Goal: Task Accomplishment & Management: Complete application form

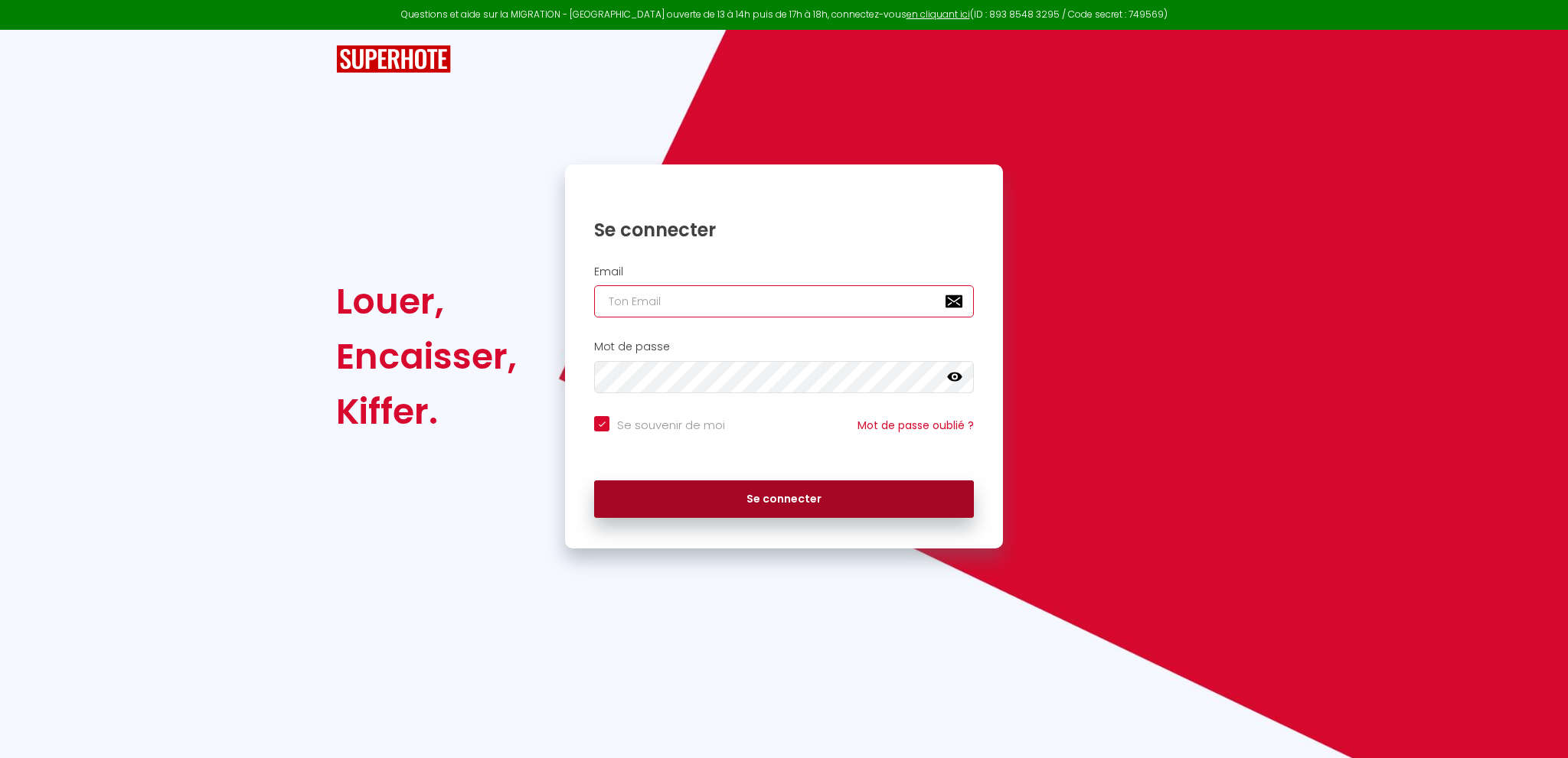
type input "[EMAIL_ADDRESS][DOMAIN_NAME]"
click at [718, 504] on button "Se connecter" at bounding box center [784, 499] width 380 height 38
checkbox input "true"
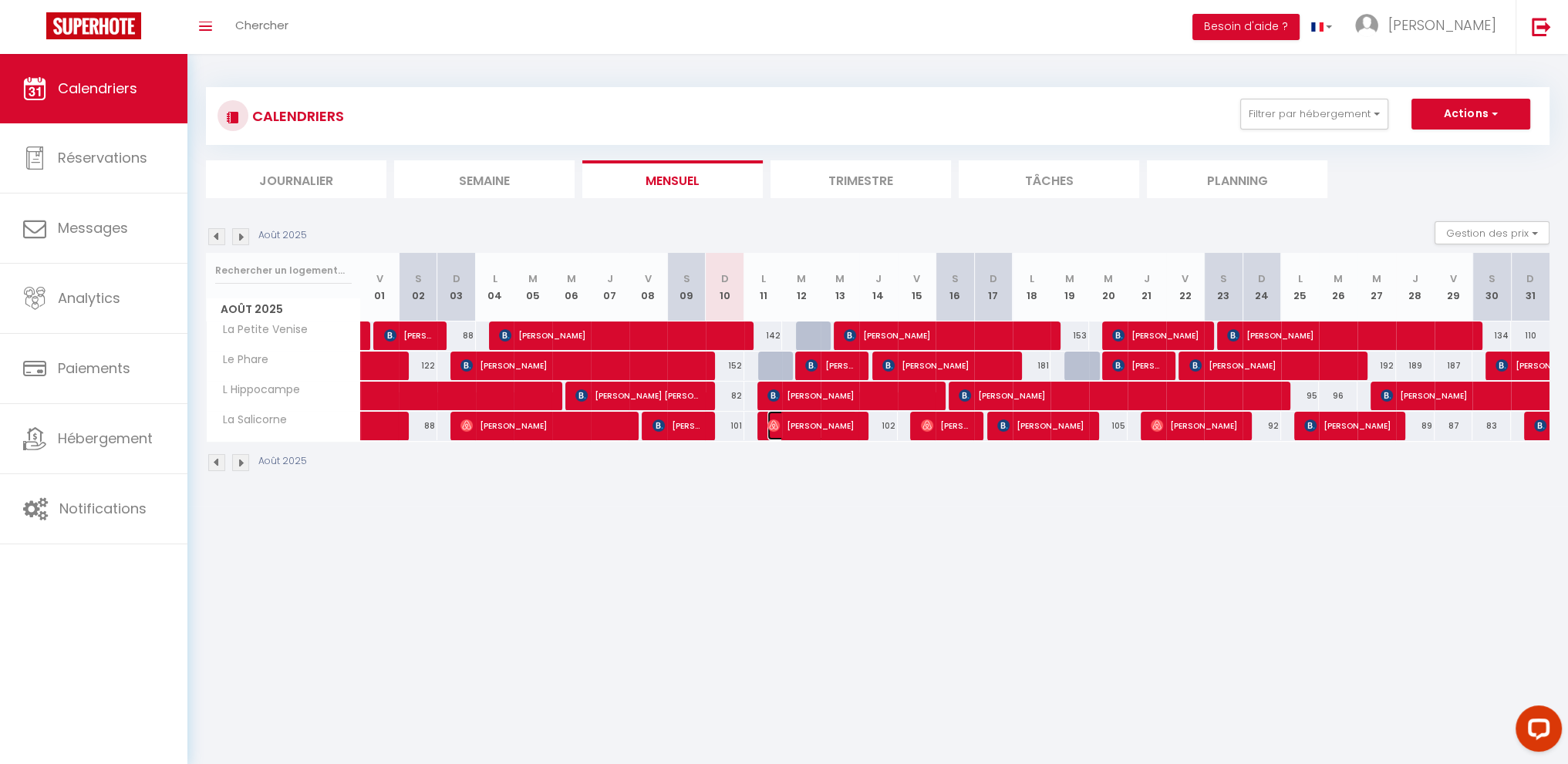
click at [818, 429] on span "[PERSON_NAME]" at bounding box center [812, 426] width 90 height 29
select select "OK"
select select "0"
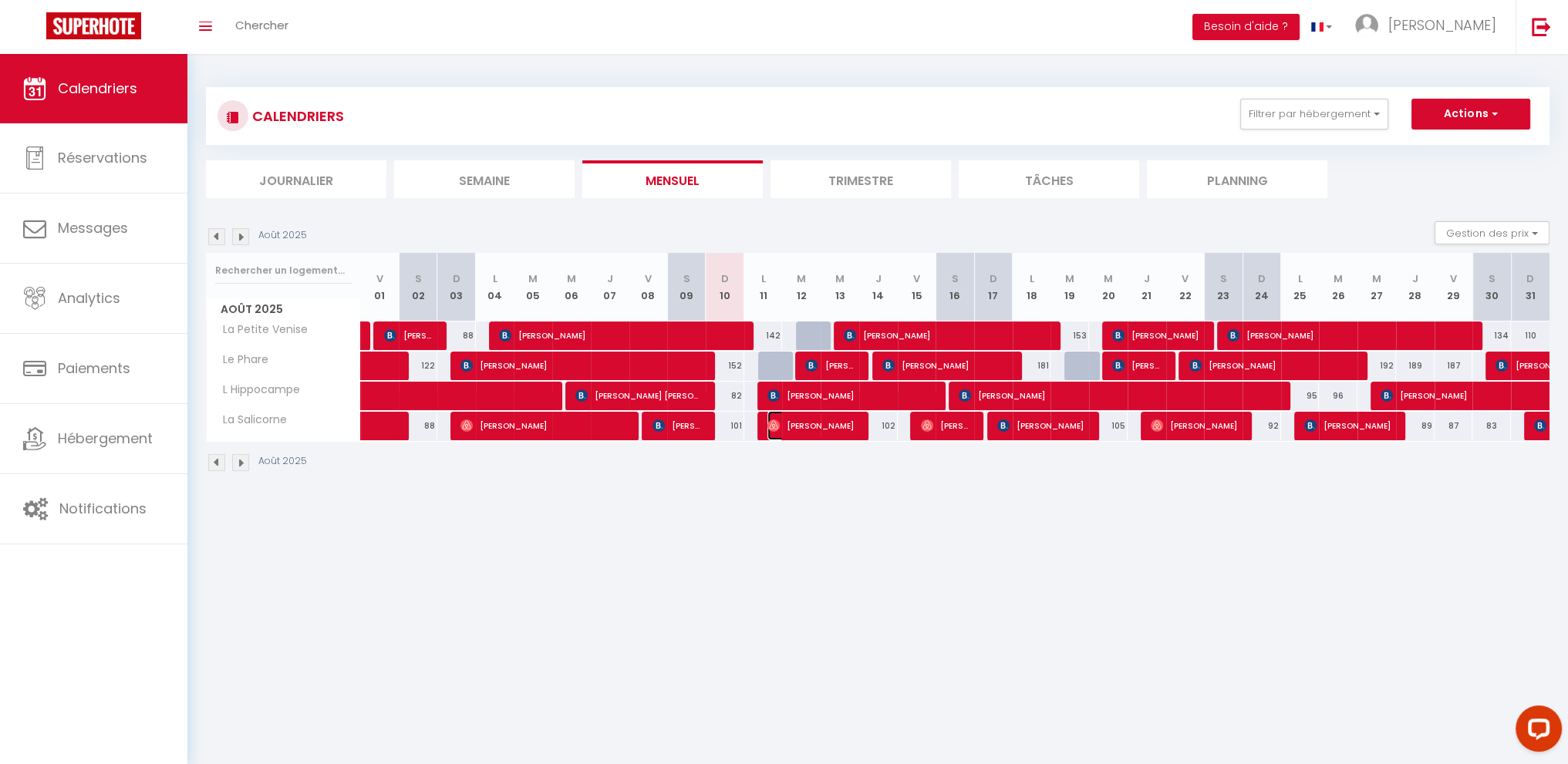
select select "1"
select select
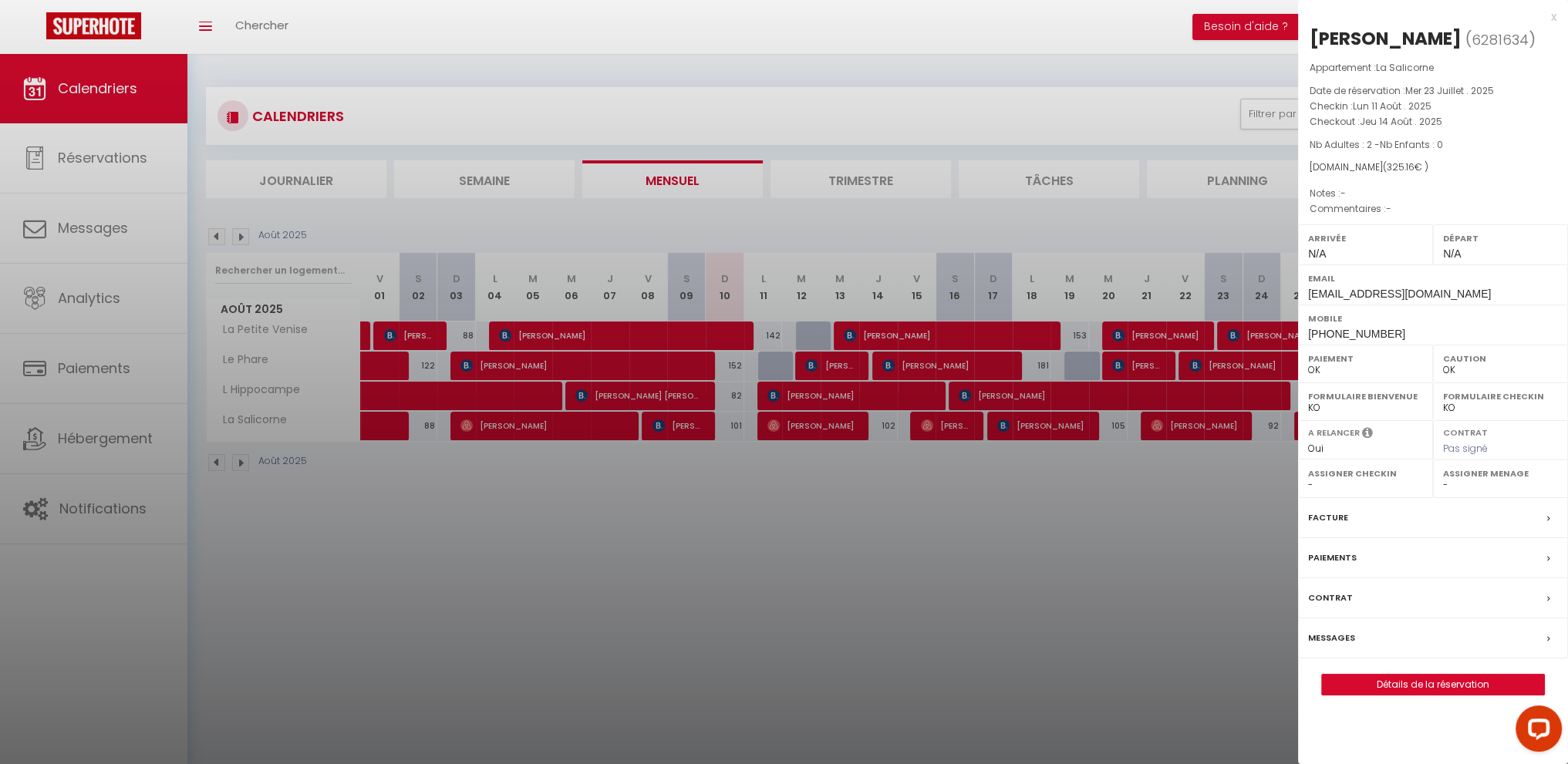
click at [283, 636] on div at bounding box center [784, 382] width 1568 height 764
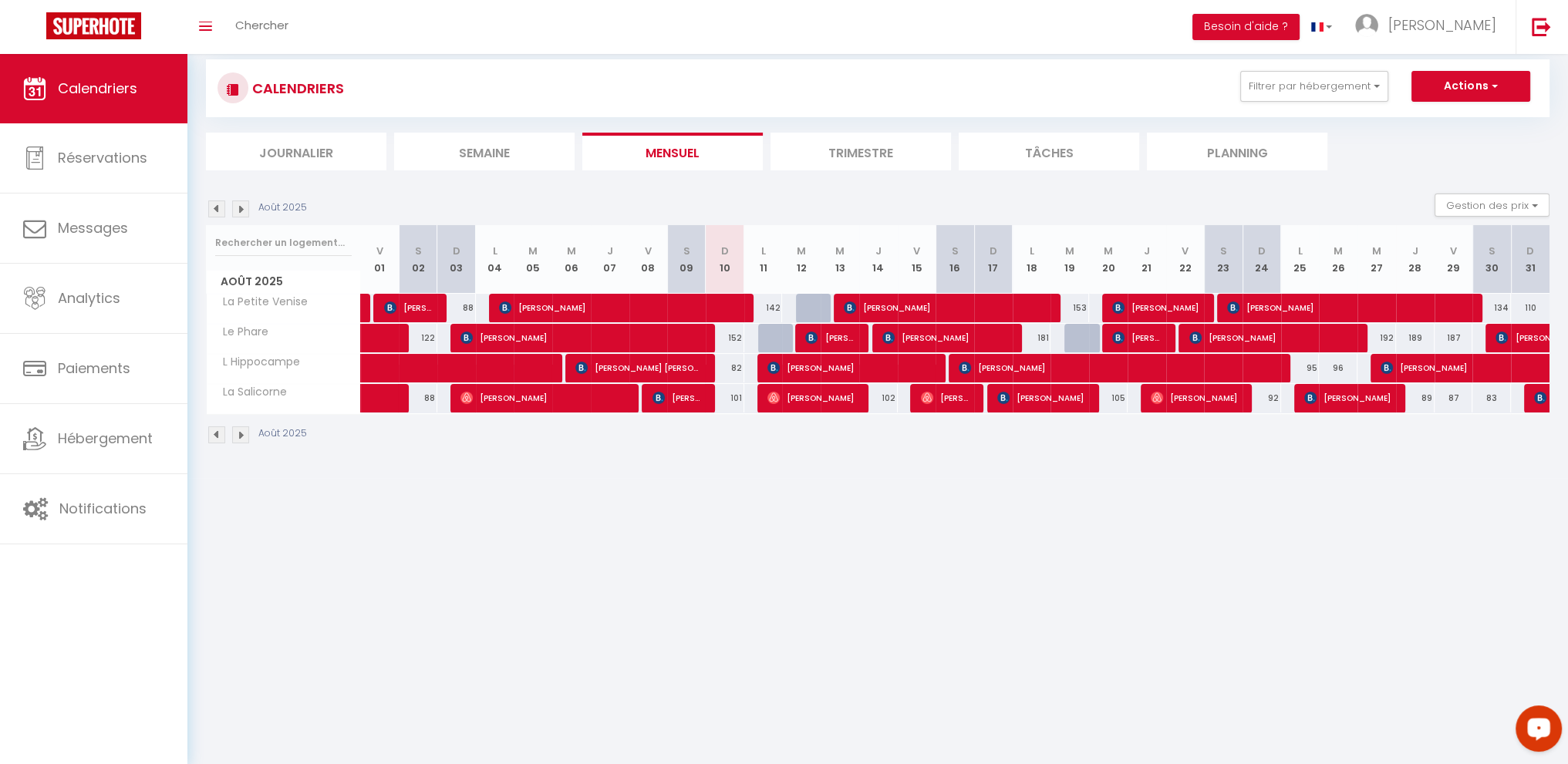
scroll to position [54, 0]
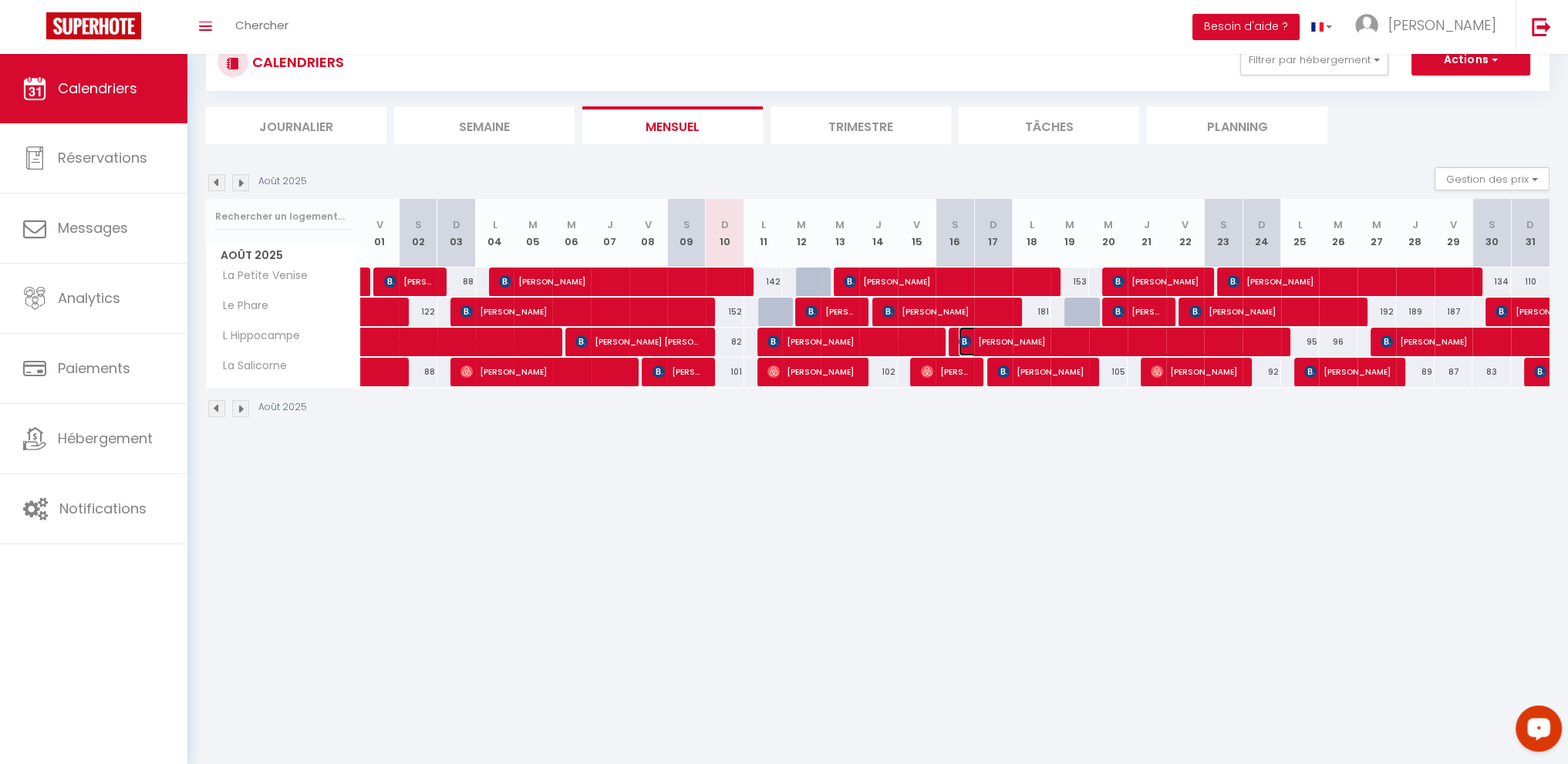
click at [1051, 344] on span "[PERSON_NAME]" at bounding box center [1119, 342] width 322 height 29
select select "KO"
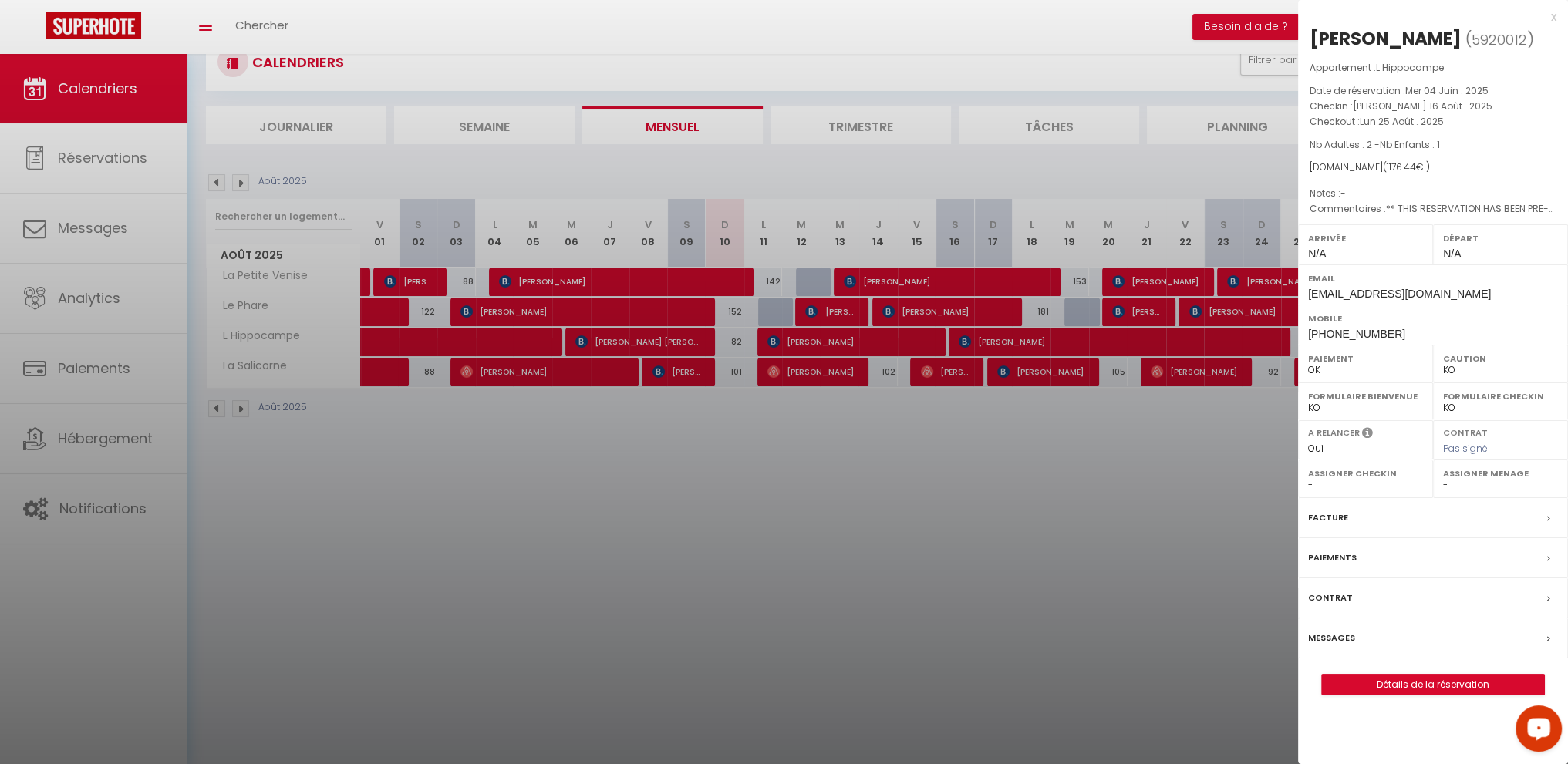
click at [850, 340] on div at bounding box center [784, 382] width 1568 height 764
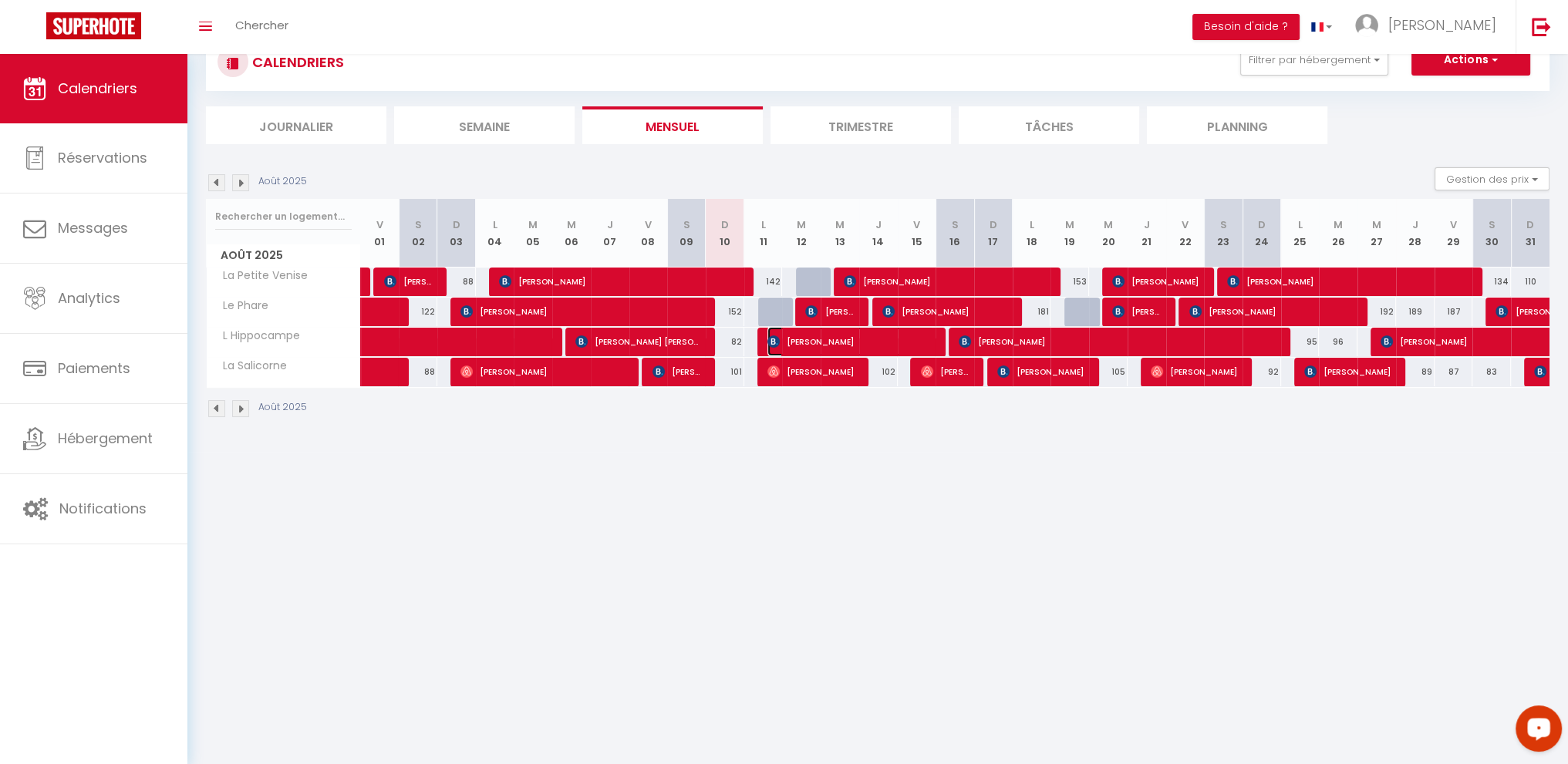
click at [850, 340] on span "[PERSON_NAME]" at bounding box center [851, 342] width 167 height 29
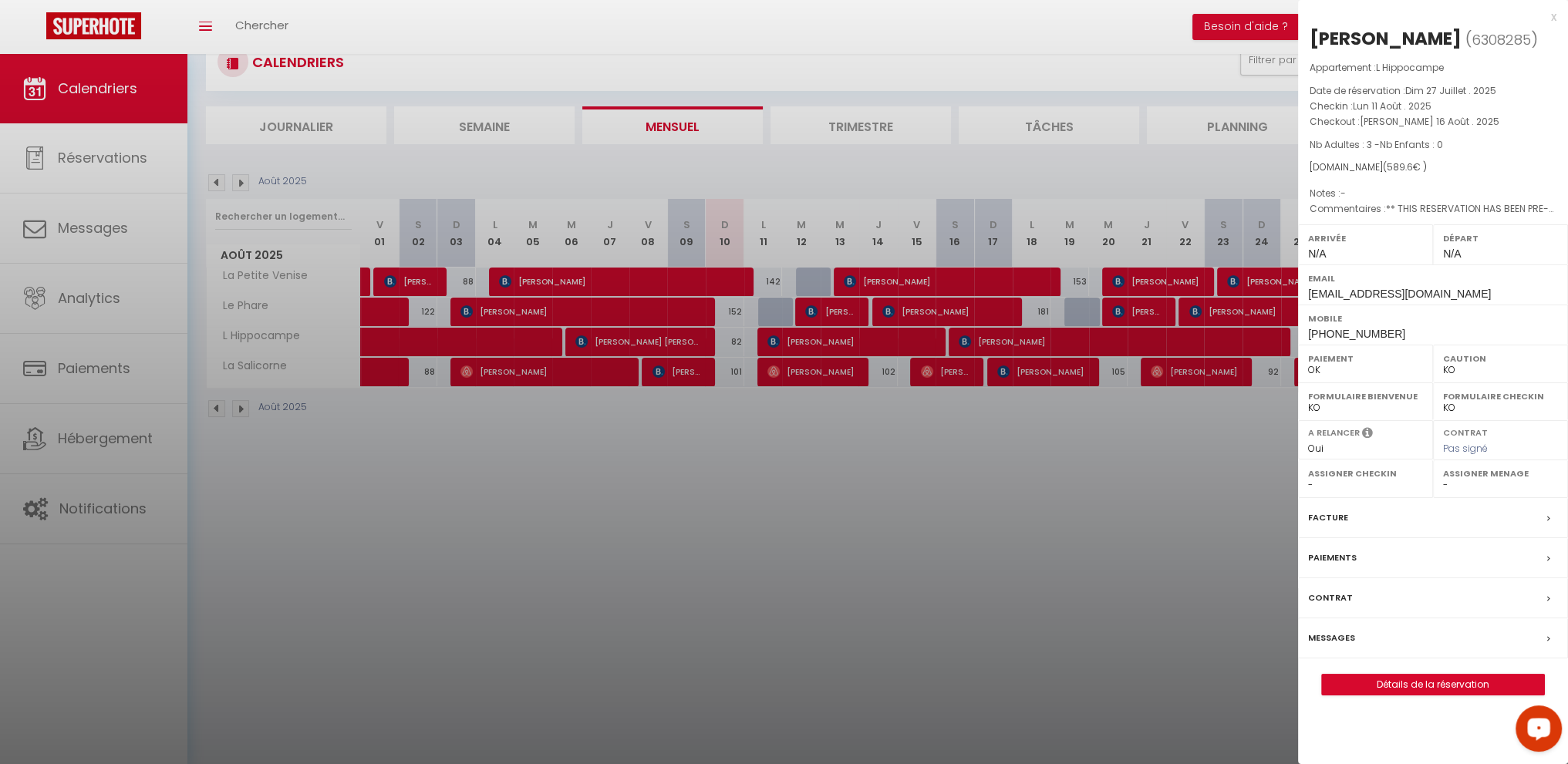
click at [988, 340] on div at bounding box center [784, 382] width 1568 height 764
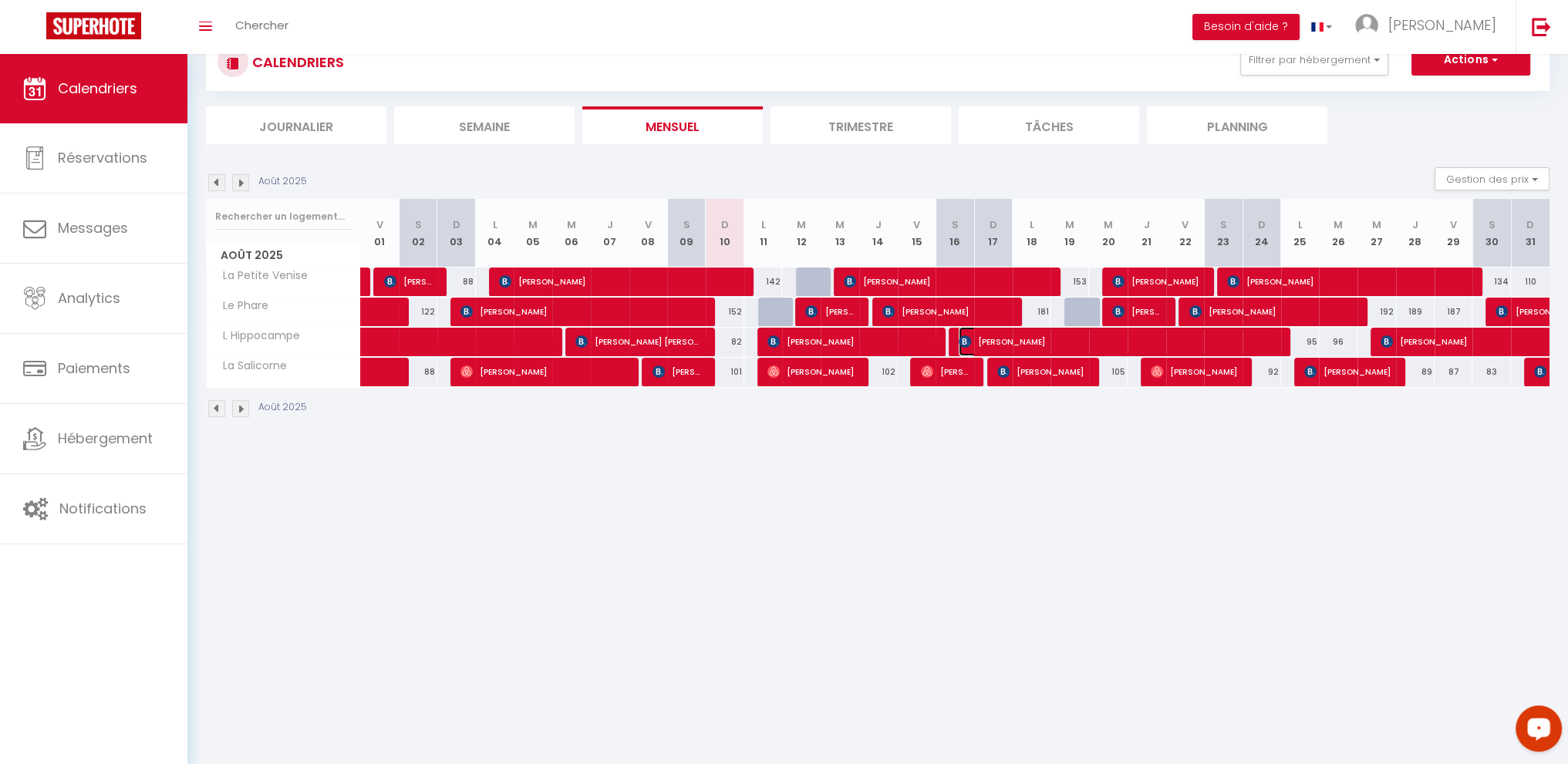
click at [988, 340] on span "[PERSON_NAME]" at bounding box center [1119, 342] width 322 height 29
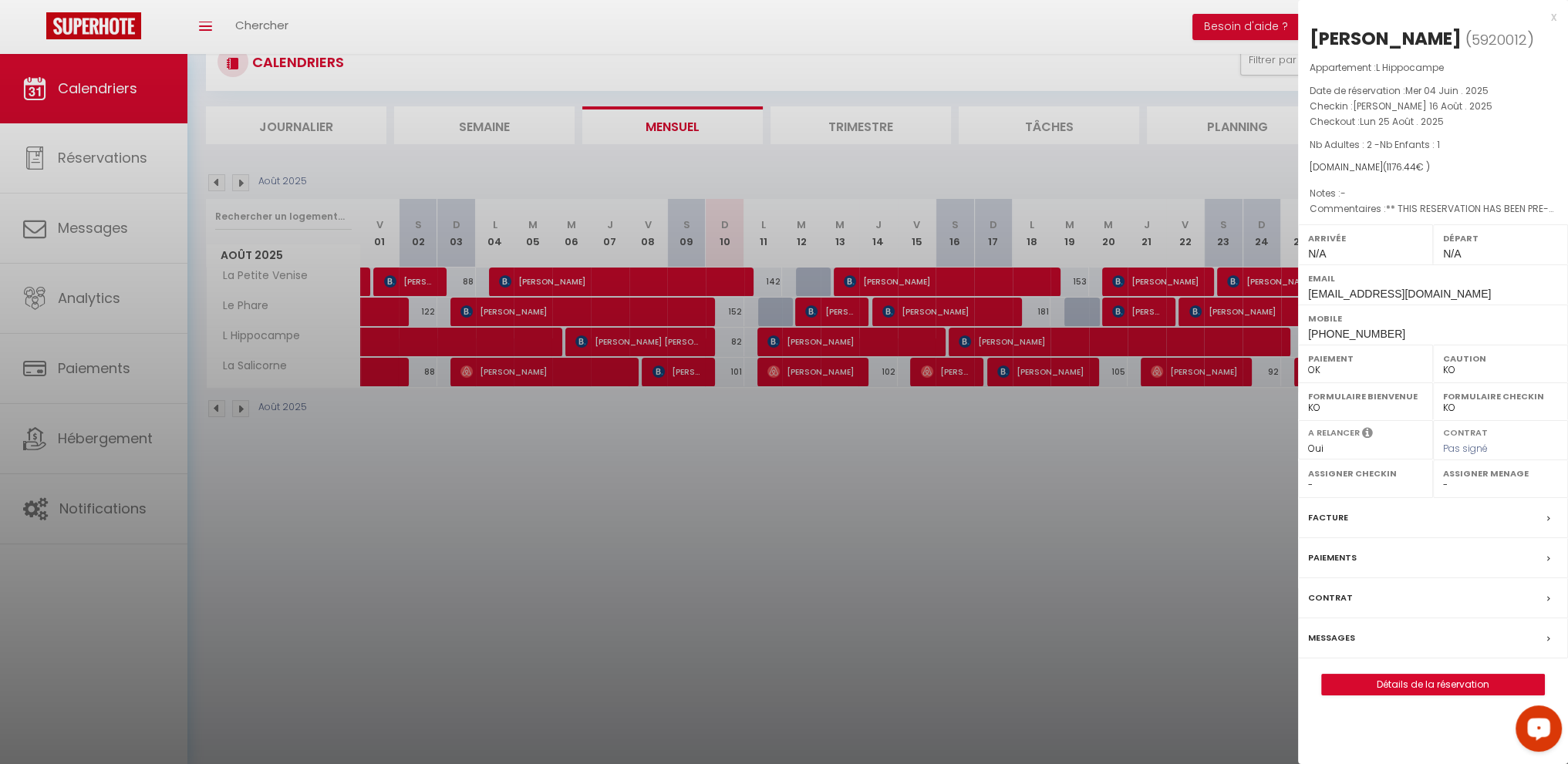
click at [925, 514] on div at bounding box center [784, 382] width 1568 height 764
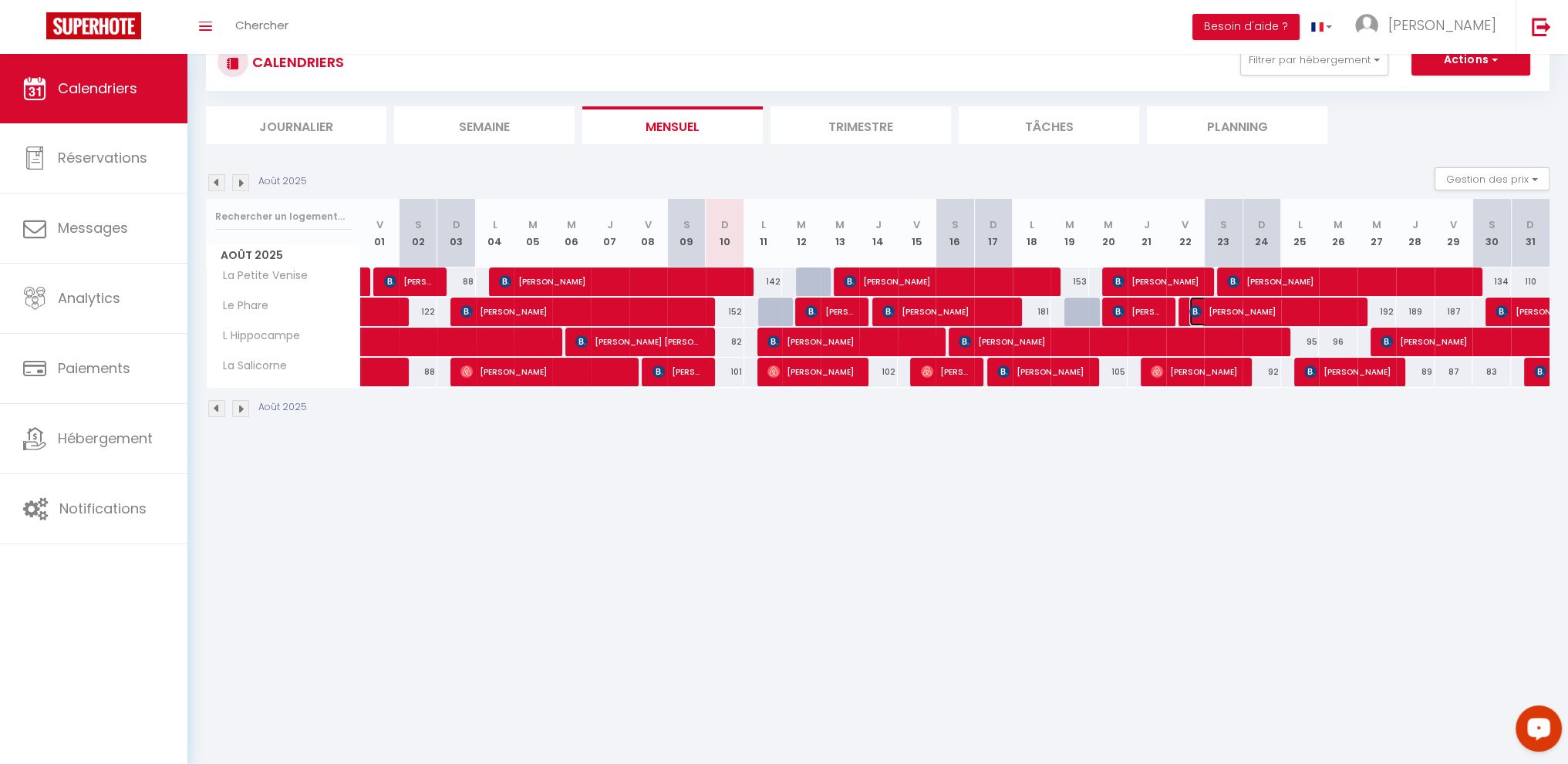
click at [1230, 306] on span "[PERSON_NAME]" at bounding box center [1273, 312] width 167 height 29
select select "KO"
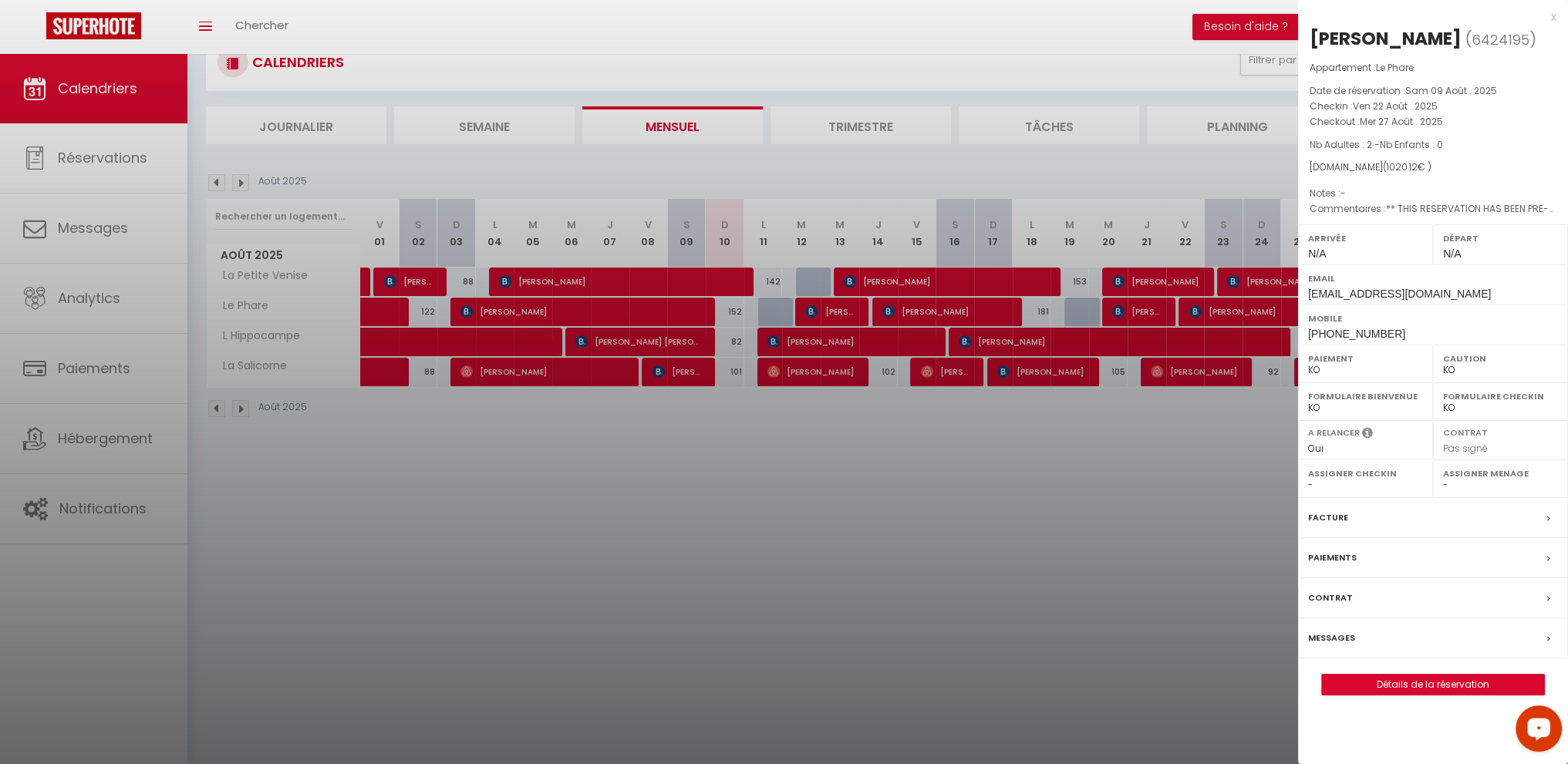
click at [1335, 646] on label "Messages" at bounding box center [1332, 639] width 47 height 16
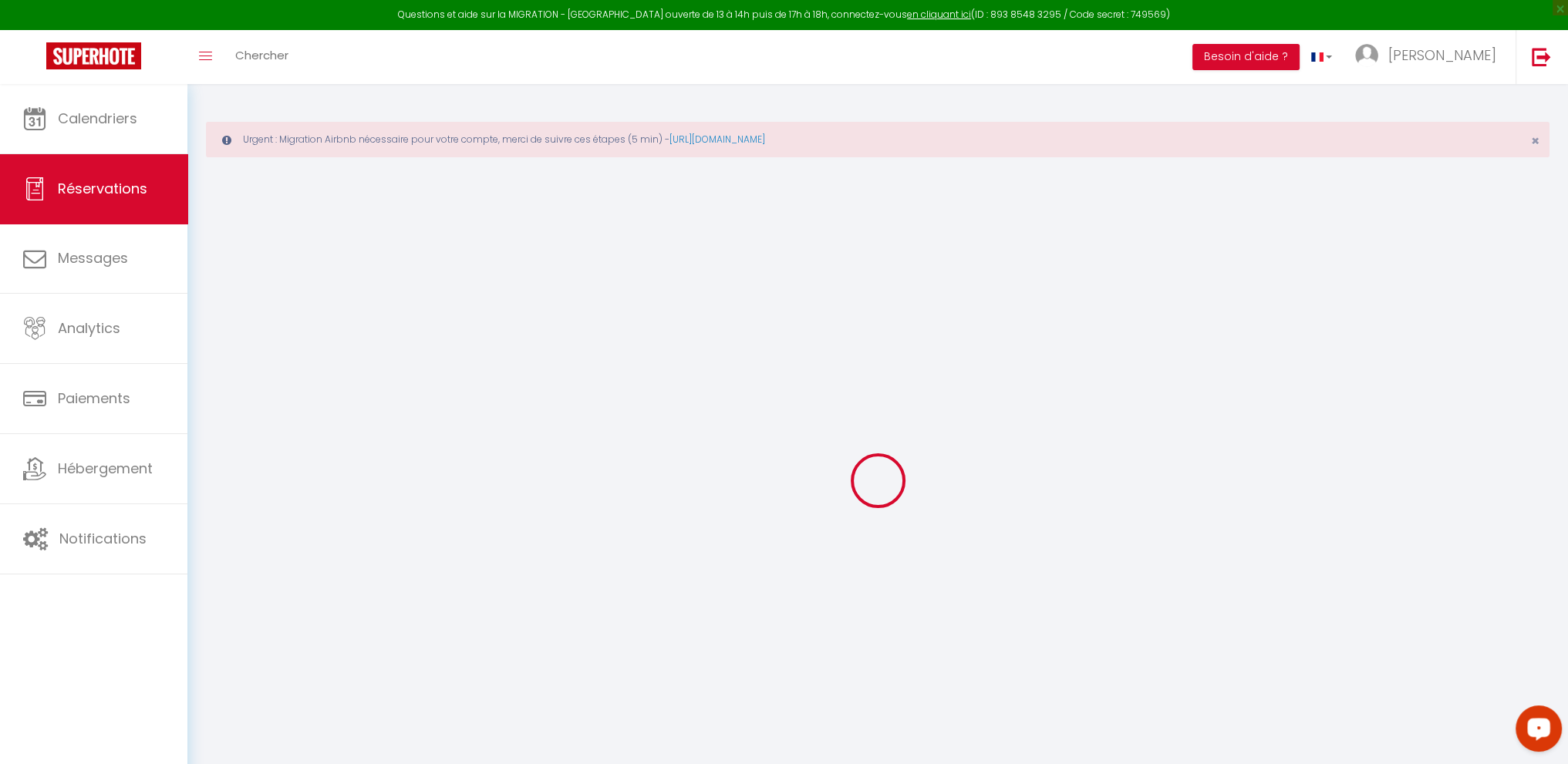
type input "[PERSON_NAME]"
type input "Sydorenko"
type input "[EMAIL_ADDRESS][DOMAIN_NAME]"
type input "[PHONE_NUMBER]"
type input "34200"
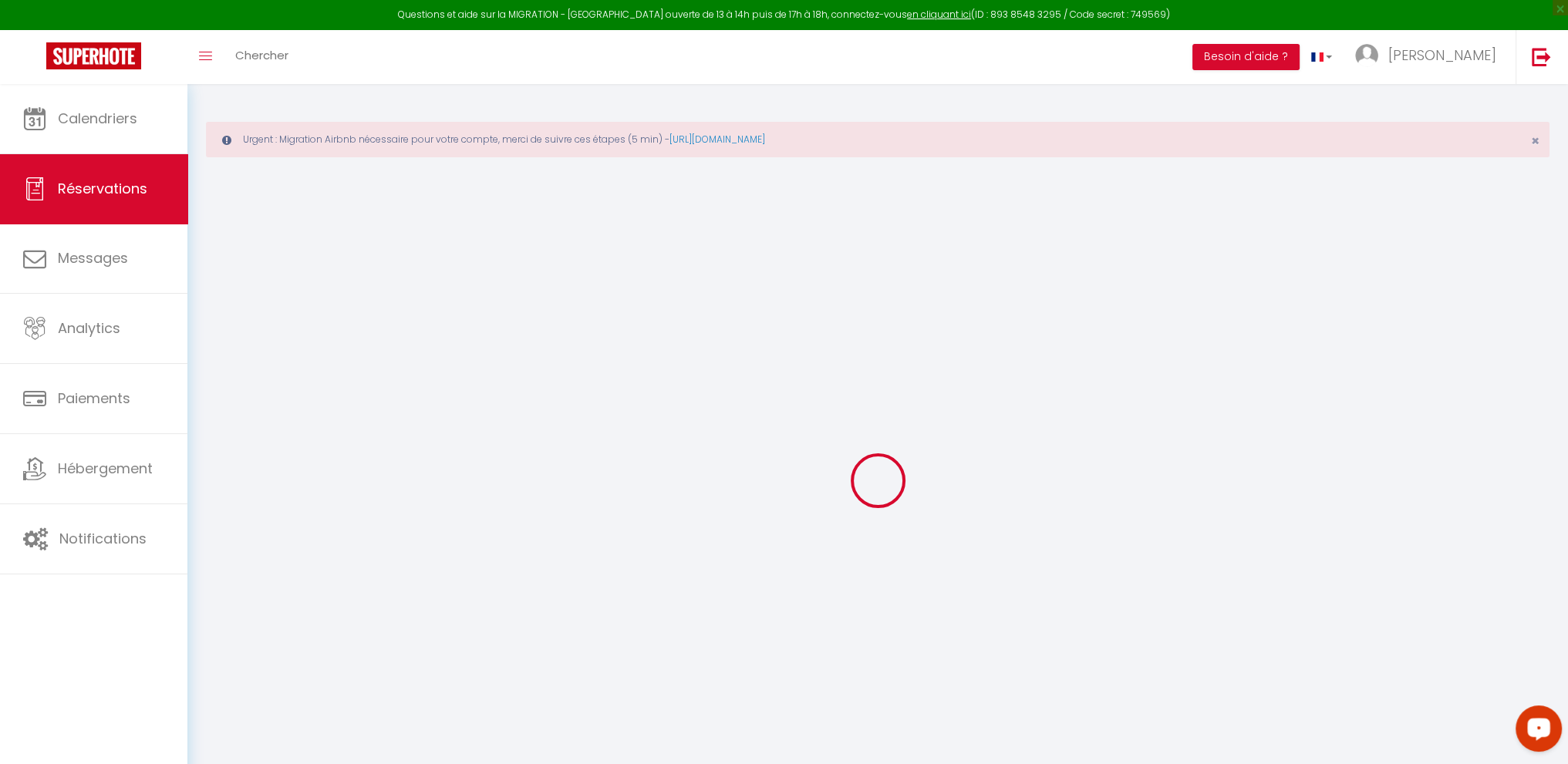
type input "[STREET_ADDRESS]"
type input "Сет"
select select "FR"
type input "166.08"
type input "14.28"
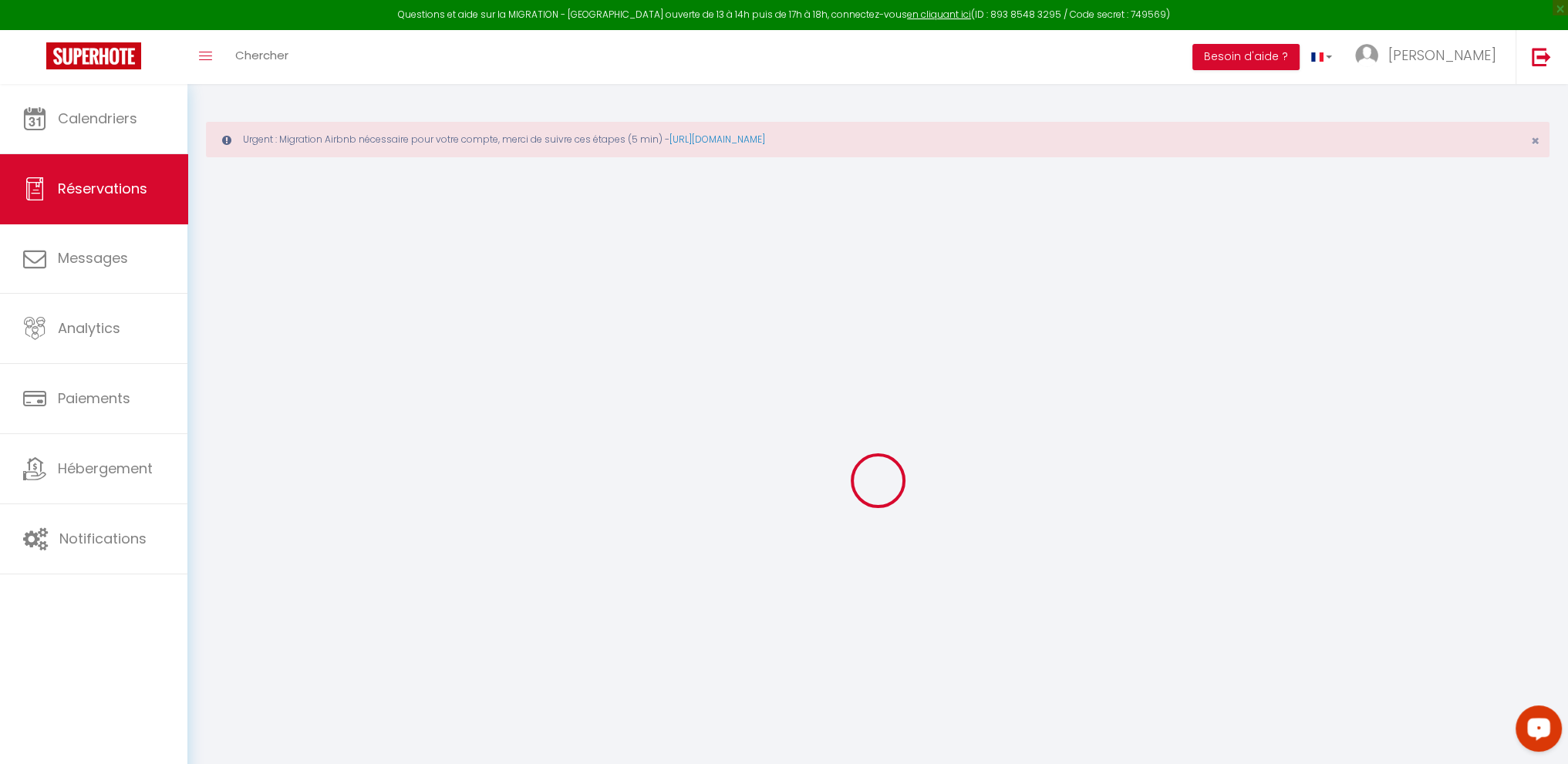
select select "5545"
select select "2"
select select
type input "2"
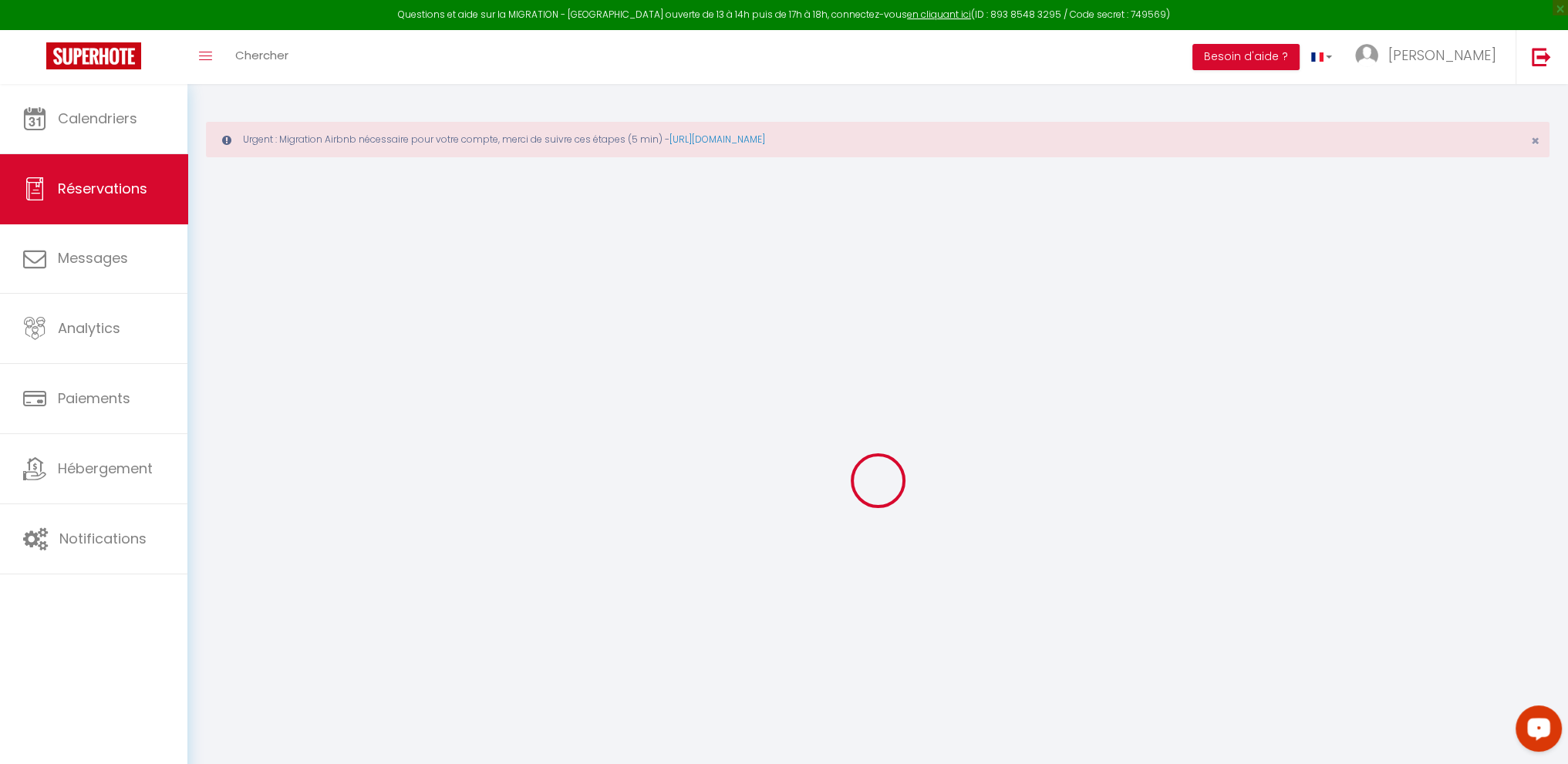
select select "10"
select select
select select "2"
type input "0"
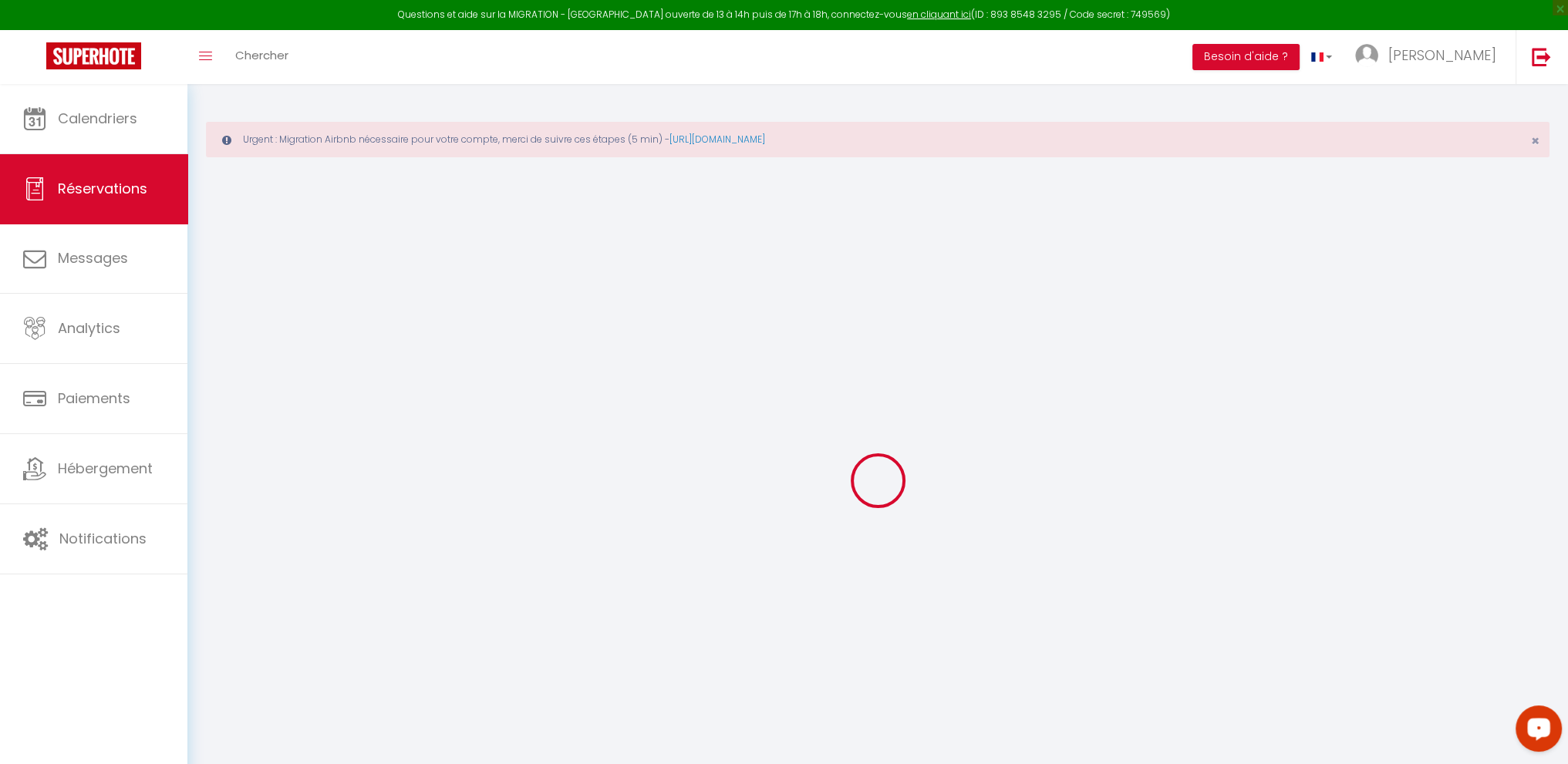
type input "0"
select select
select select "14"
select select
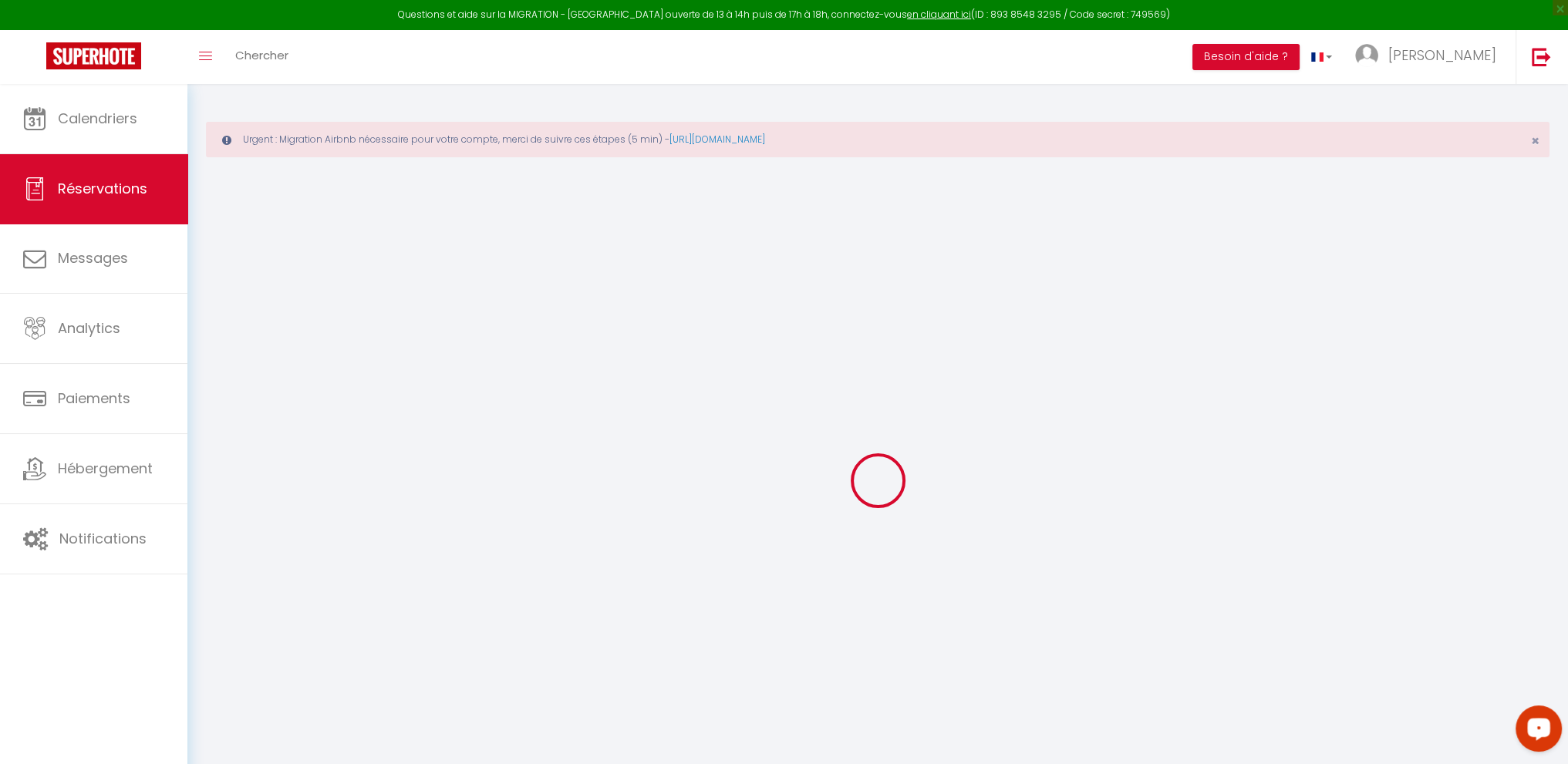
select select
checkbox input "false"
select select
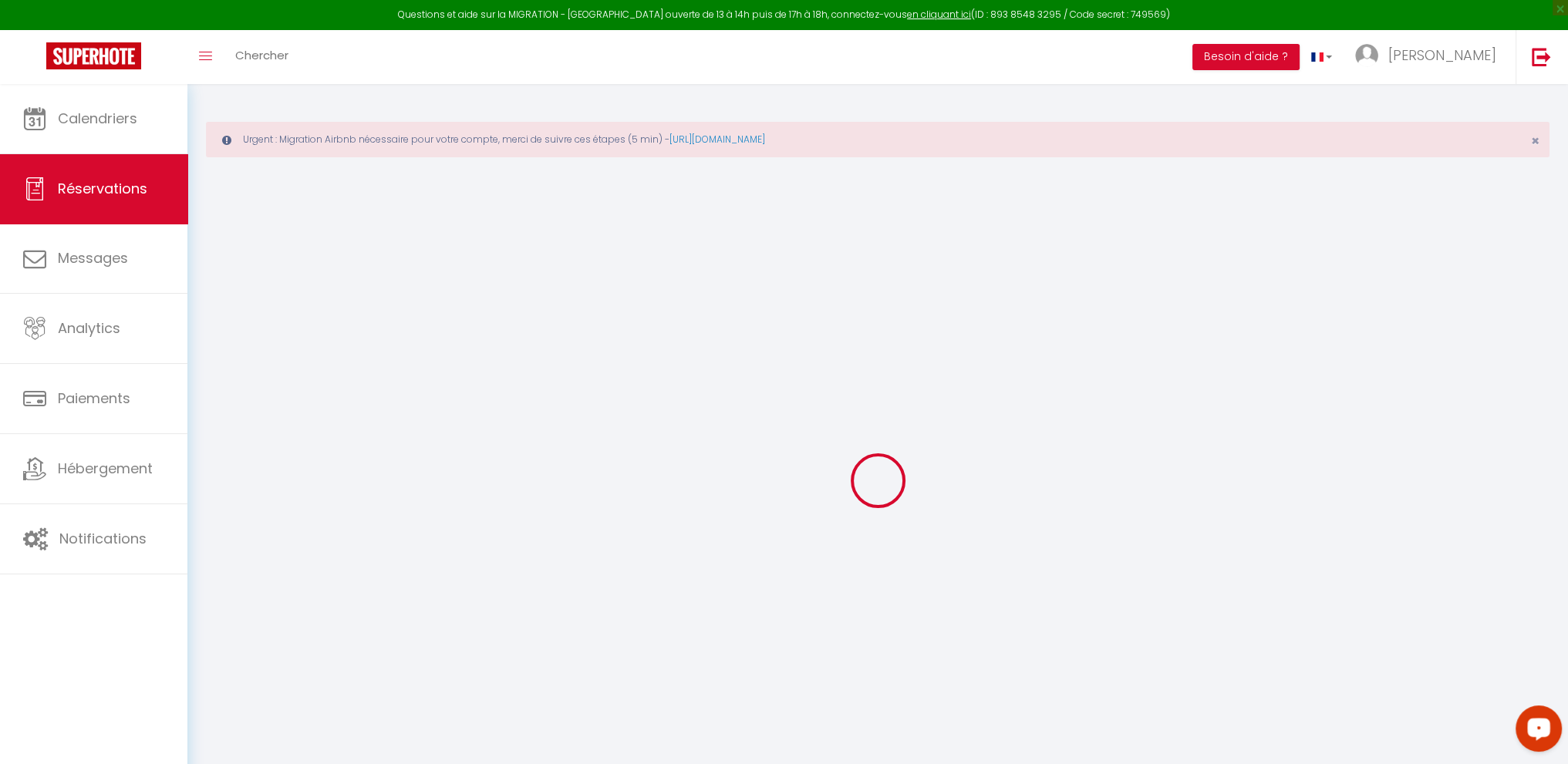
select select
checkbox input "false"
type \?1 "** THIS RESERVATION HAS BEEN PRE-PAID ** BOOKING NOTE : Payment charge is EUR 1…"
type input "60"
type input "43.2"
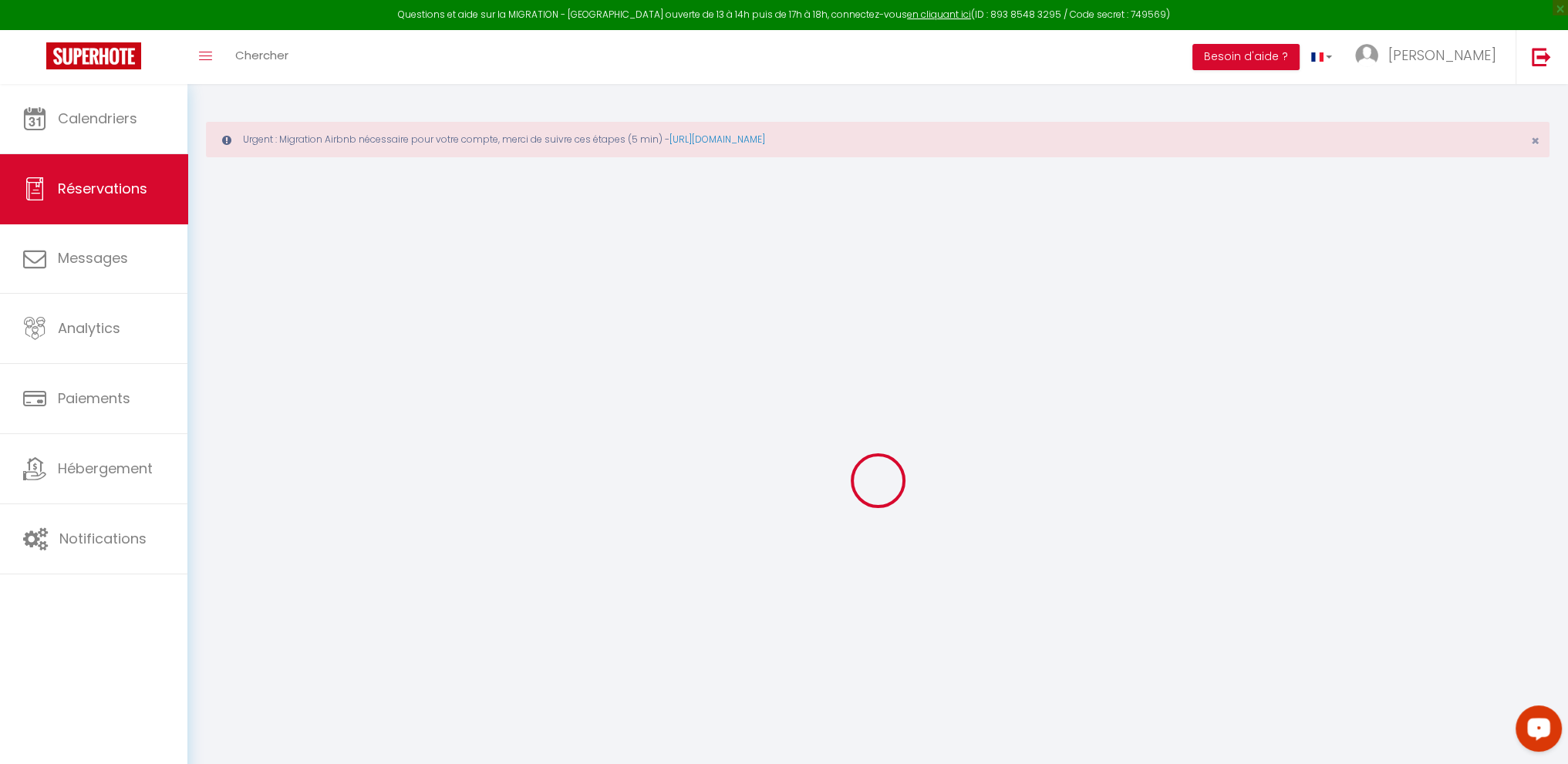
select select
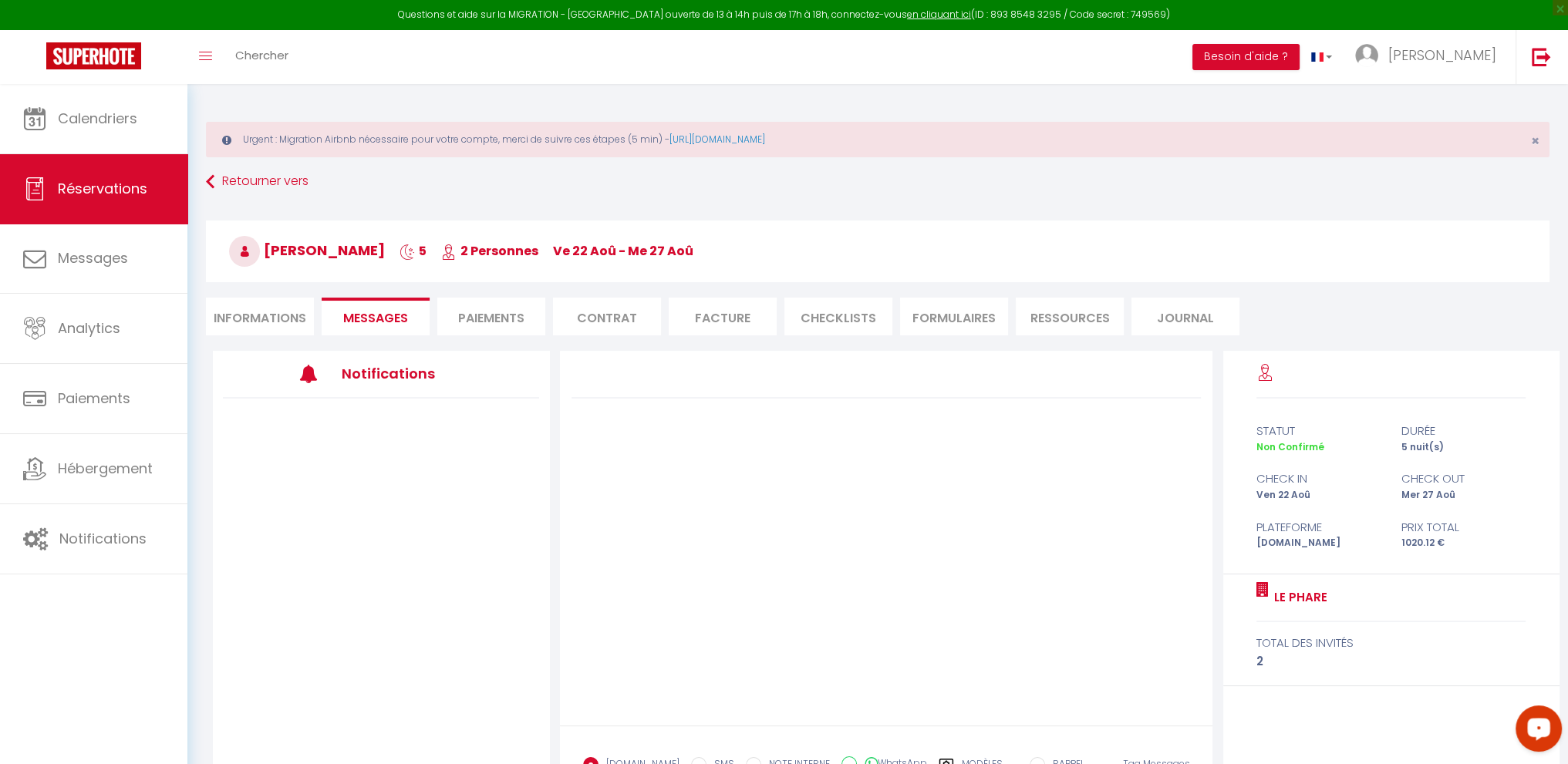
click at [233, 315] on li "Informations" at bounding box center [260, 317] width 108 height 38
select select
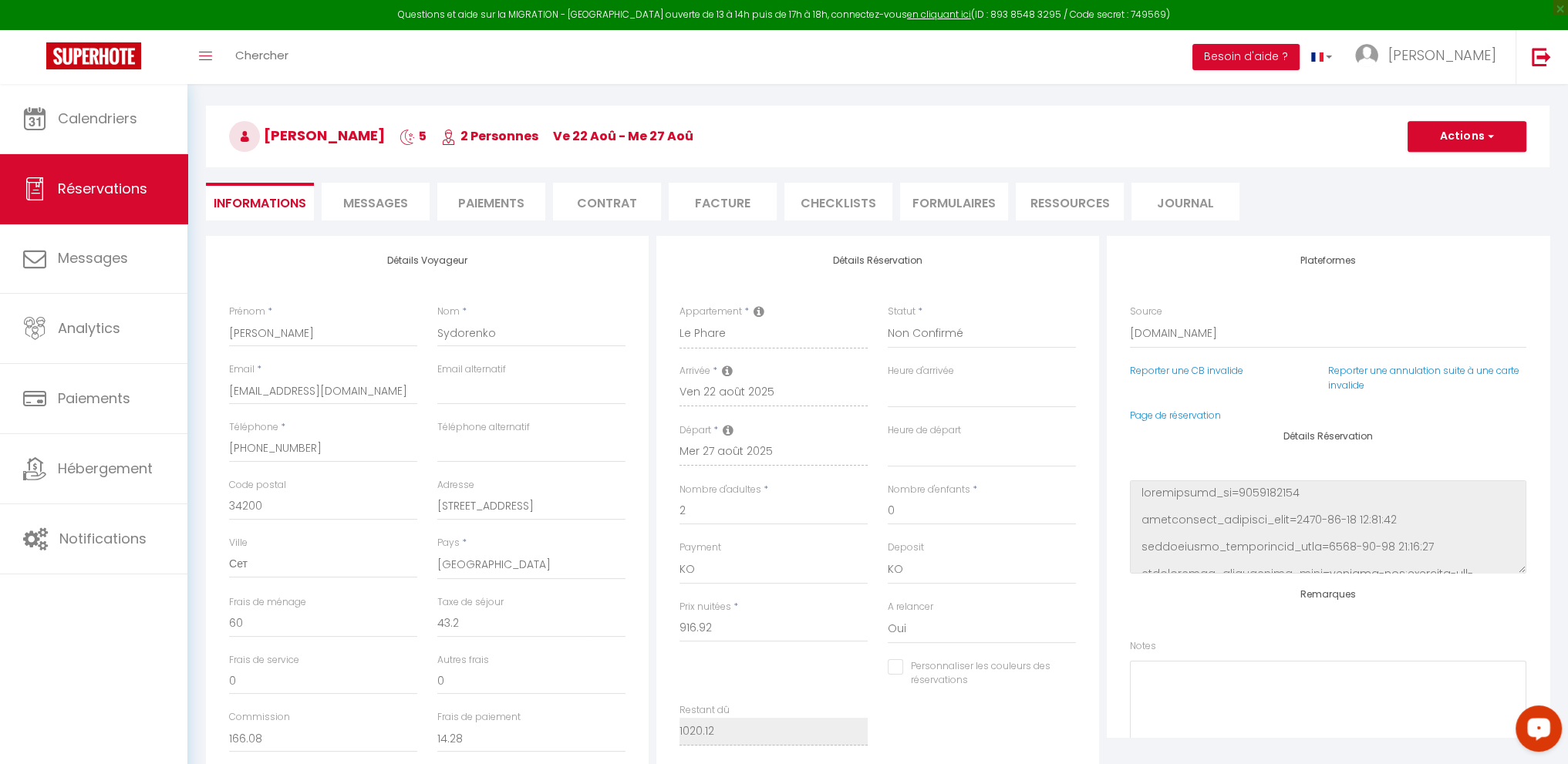
scroll to position [154, 0]
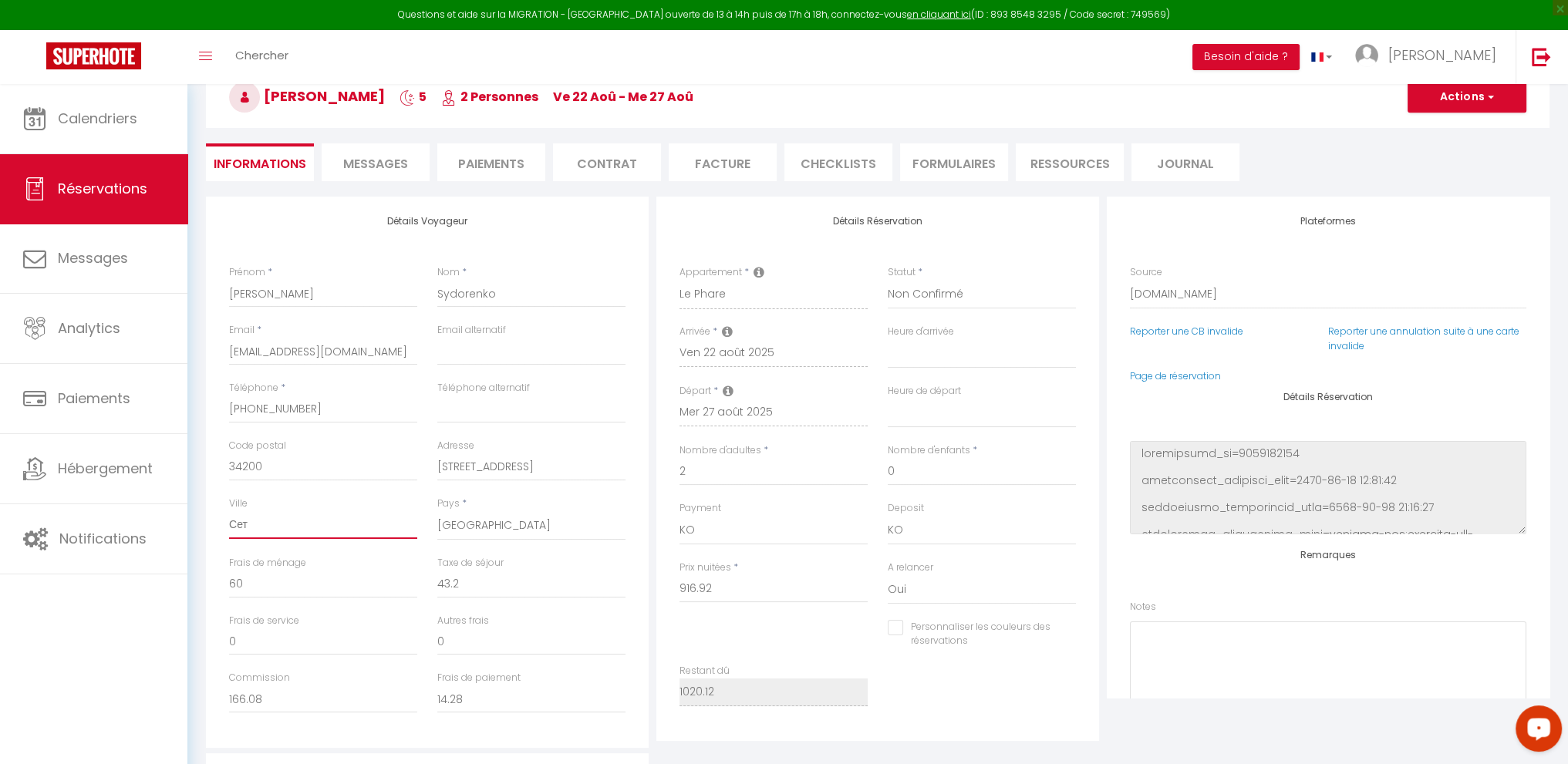
drag, startPoint x: 253, startPoint y: 527, endPoint x: 203, endPoint y: 534, distance: 50.5
click at [203, 534] on div "Détails Voyageur Prénom * [PERSON_NAME] * [PERSON_NAME] Email * [EMAIL_ADDRESS]…" at bounding box center [427, 471] width 451 height 551
select select
checkbox input "false"
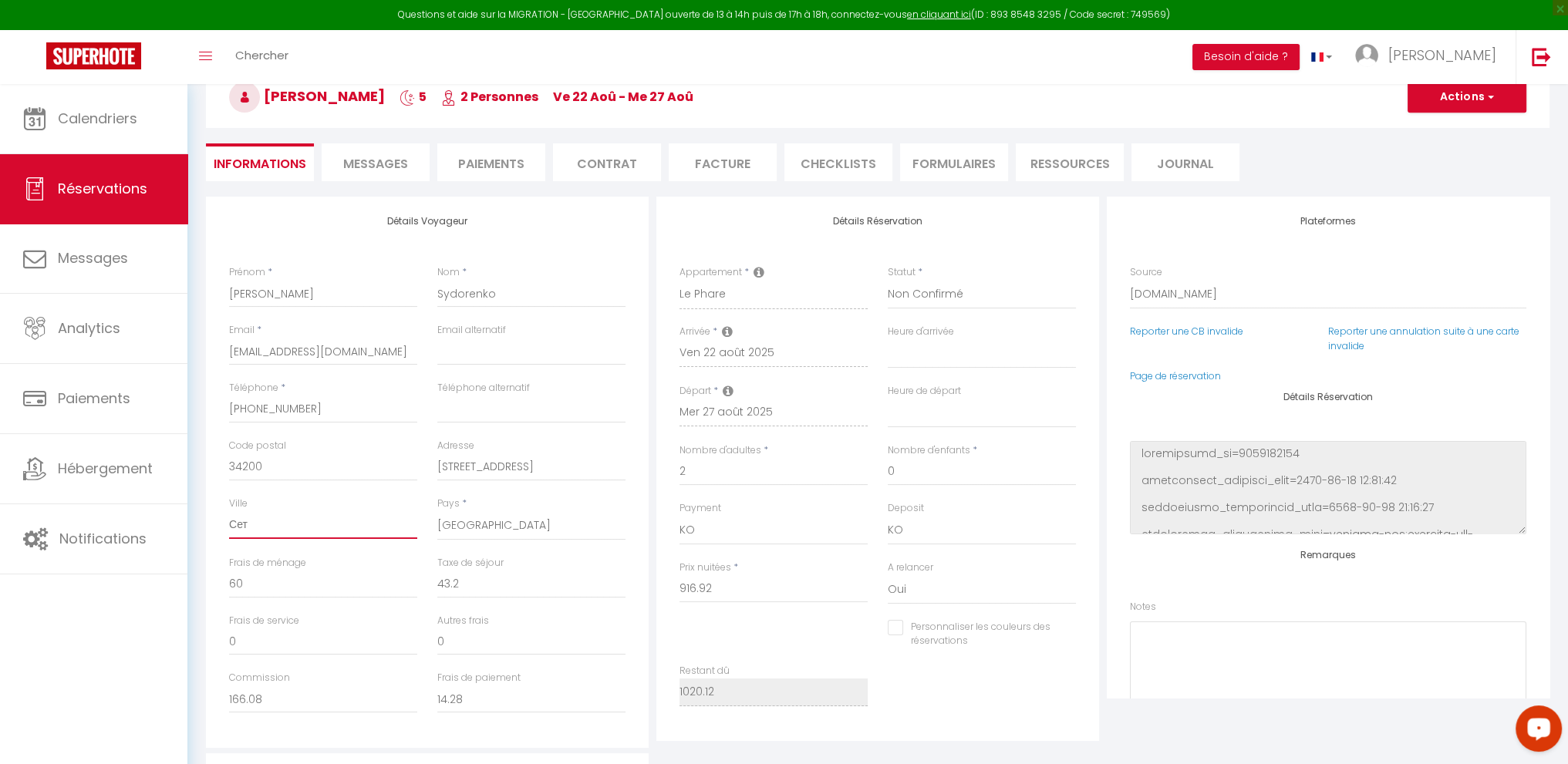
select select
checkbox input "false"
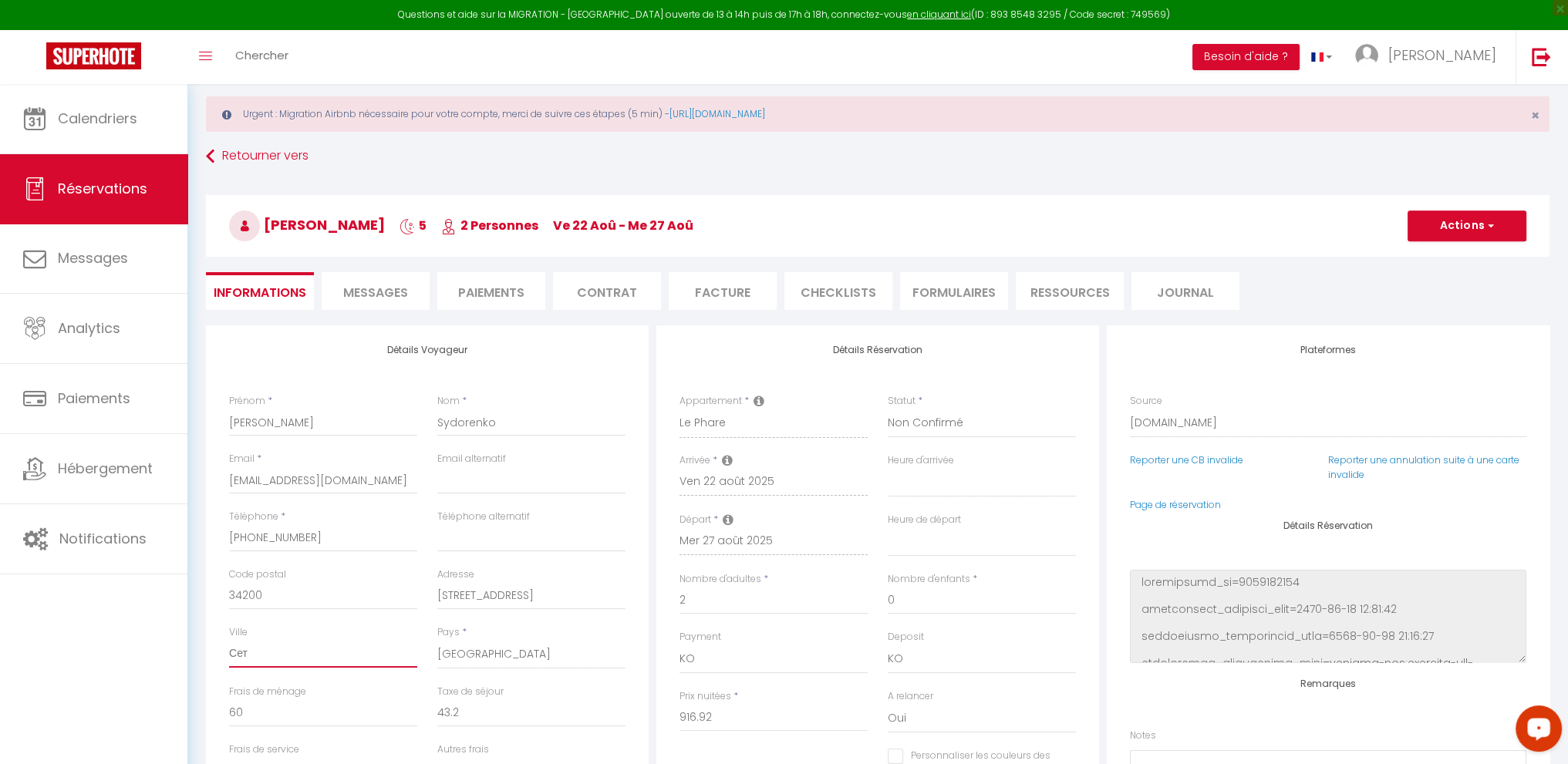
scroll to position [0, 0]
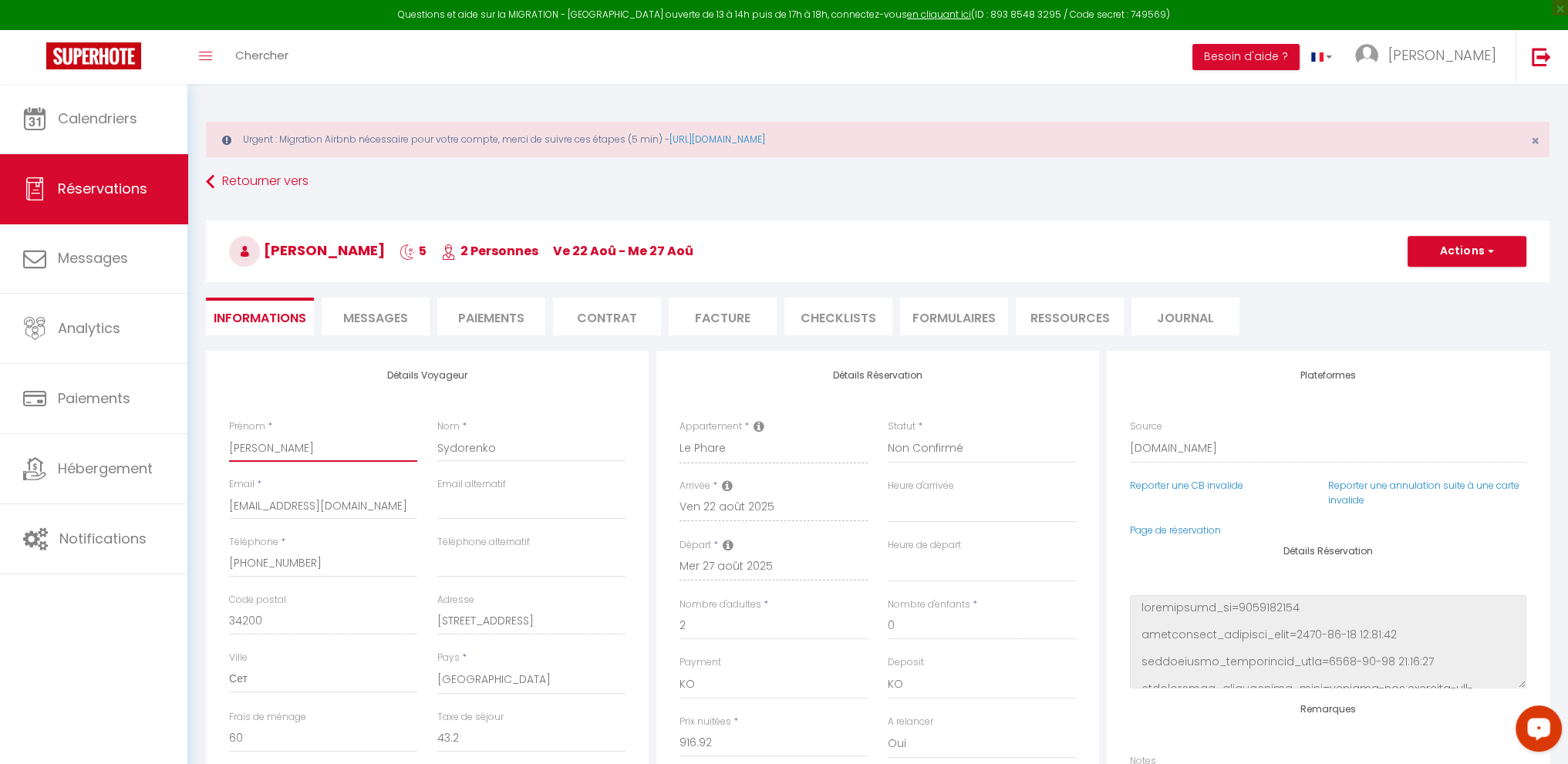
drag, startPoint x: 281, startPoint y: 450, endPoint x: 207, endPoint y: 450, distance: 74.0
click at [210, 450] on div "Détails Voyageur Prénom * [PERSON_NAME] * [PERSON_NAME] Email * [EMAIL_ADDRESS]…" at bounding box center [427, 626] width 442 height 551
select select
checkbox input "false"
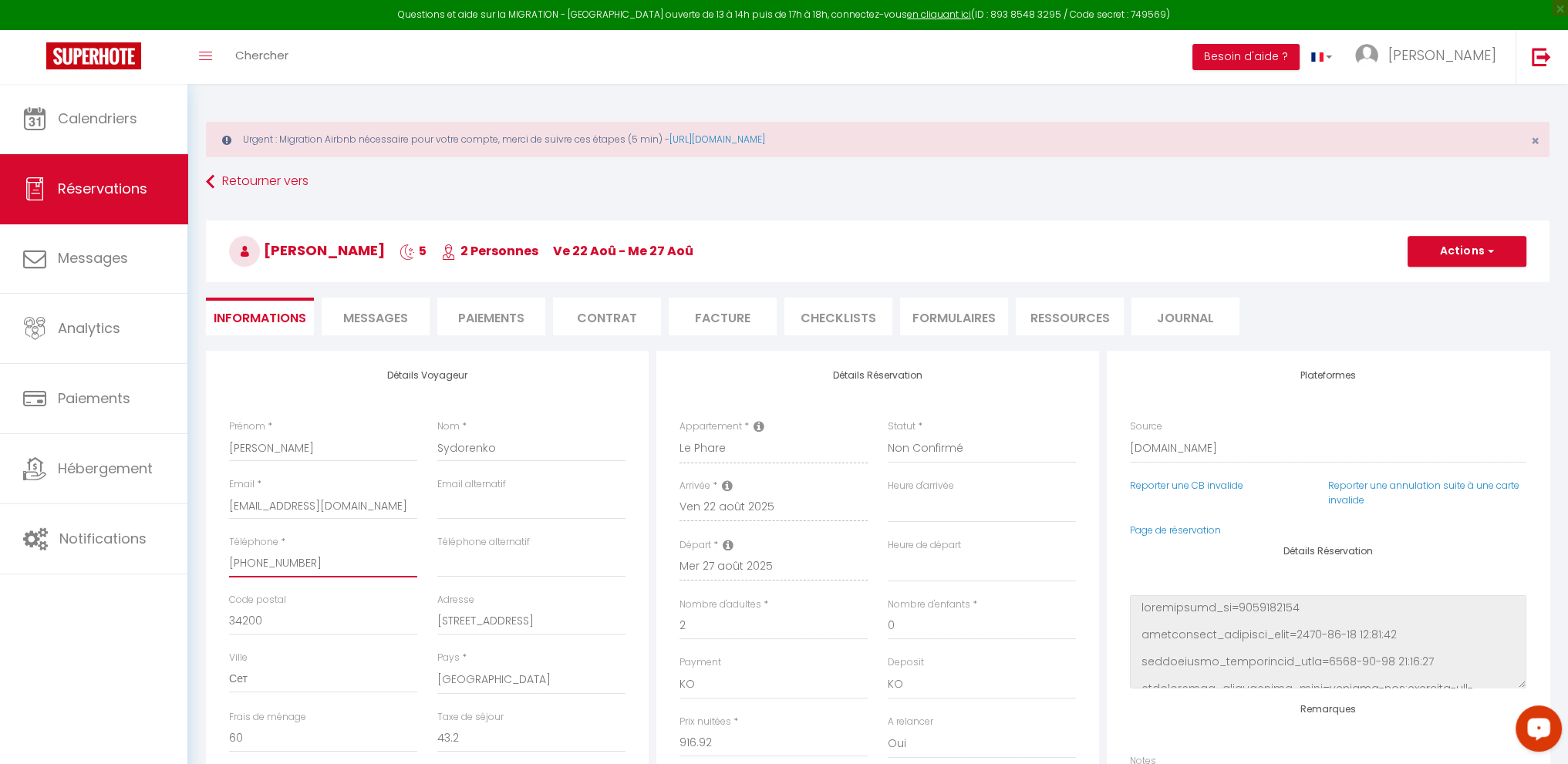
drag, startPoint x: 306, startPoint y: 561, endPoint x: 389, endPoint y: 552, distance: 83.5
click at [389, 552] on input "[PHONE_NUMBER]" at bounding box center [323, 563] width 188 height 28
select select
checkbox input "false"
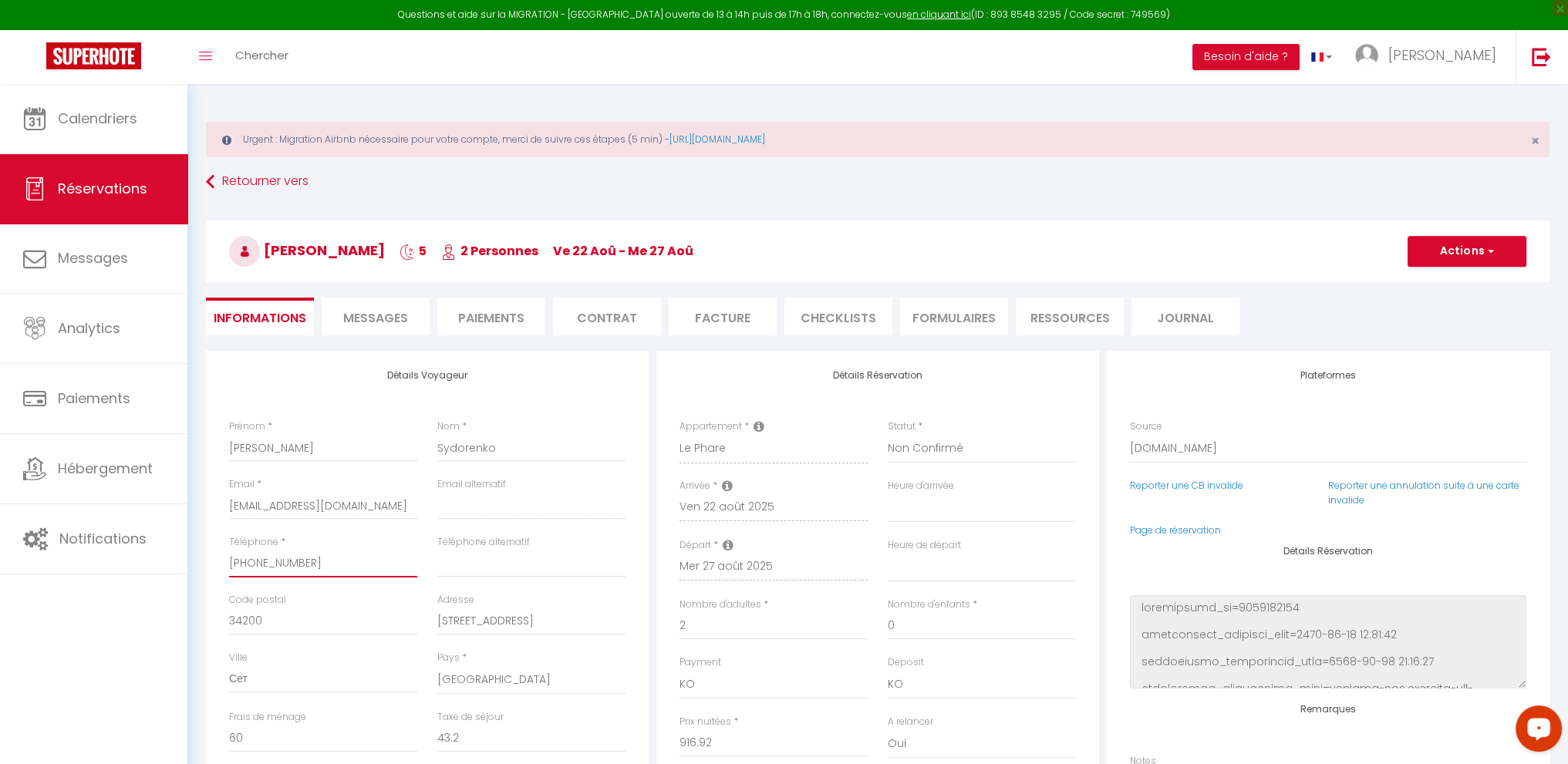
select select
checkbox input "false"
select select
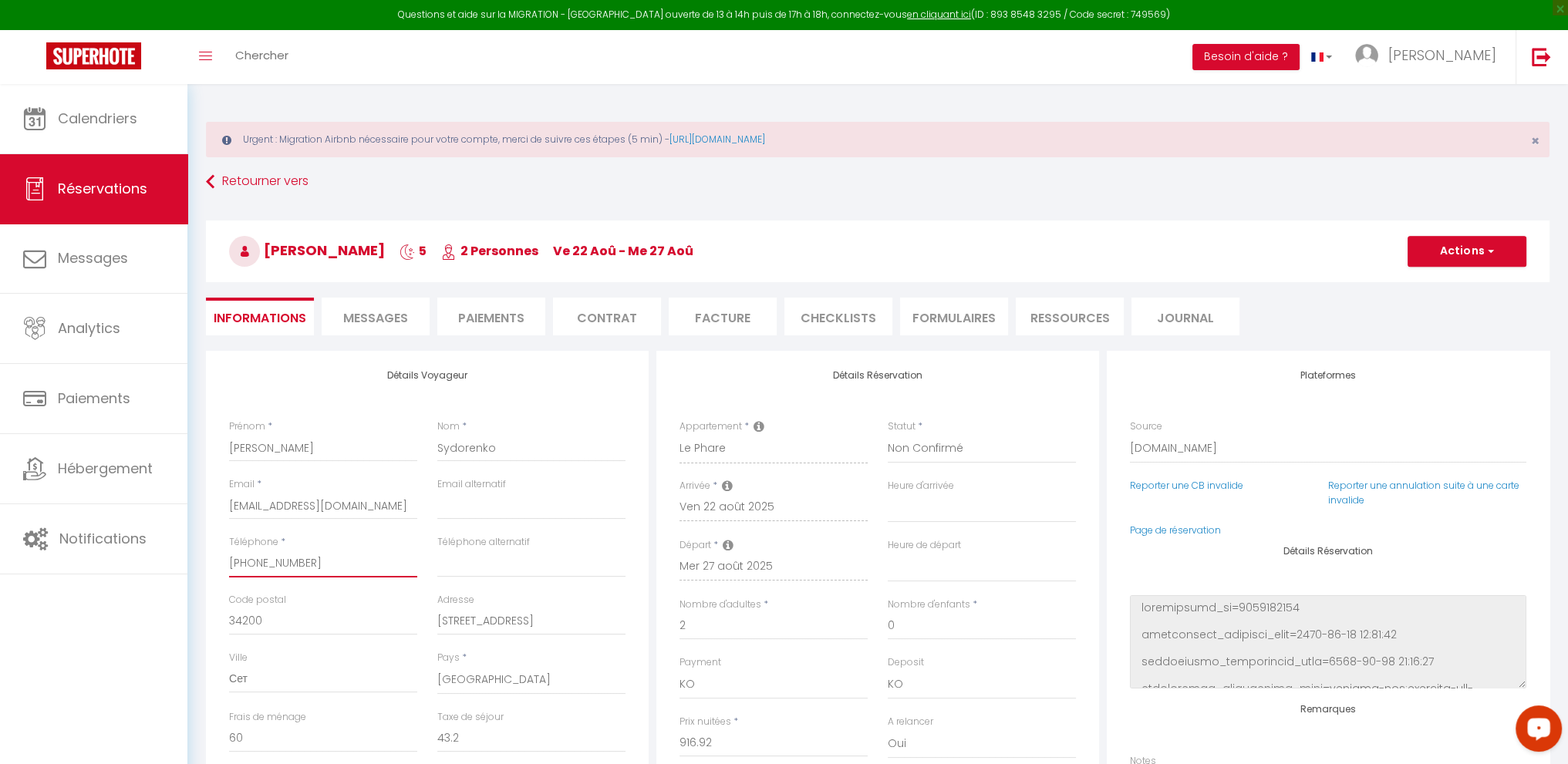
checkbox input "false"
select select
checkbox input "false"
select select
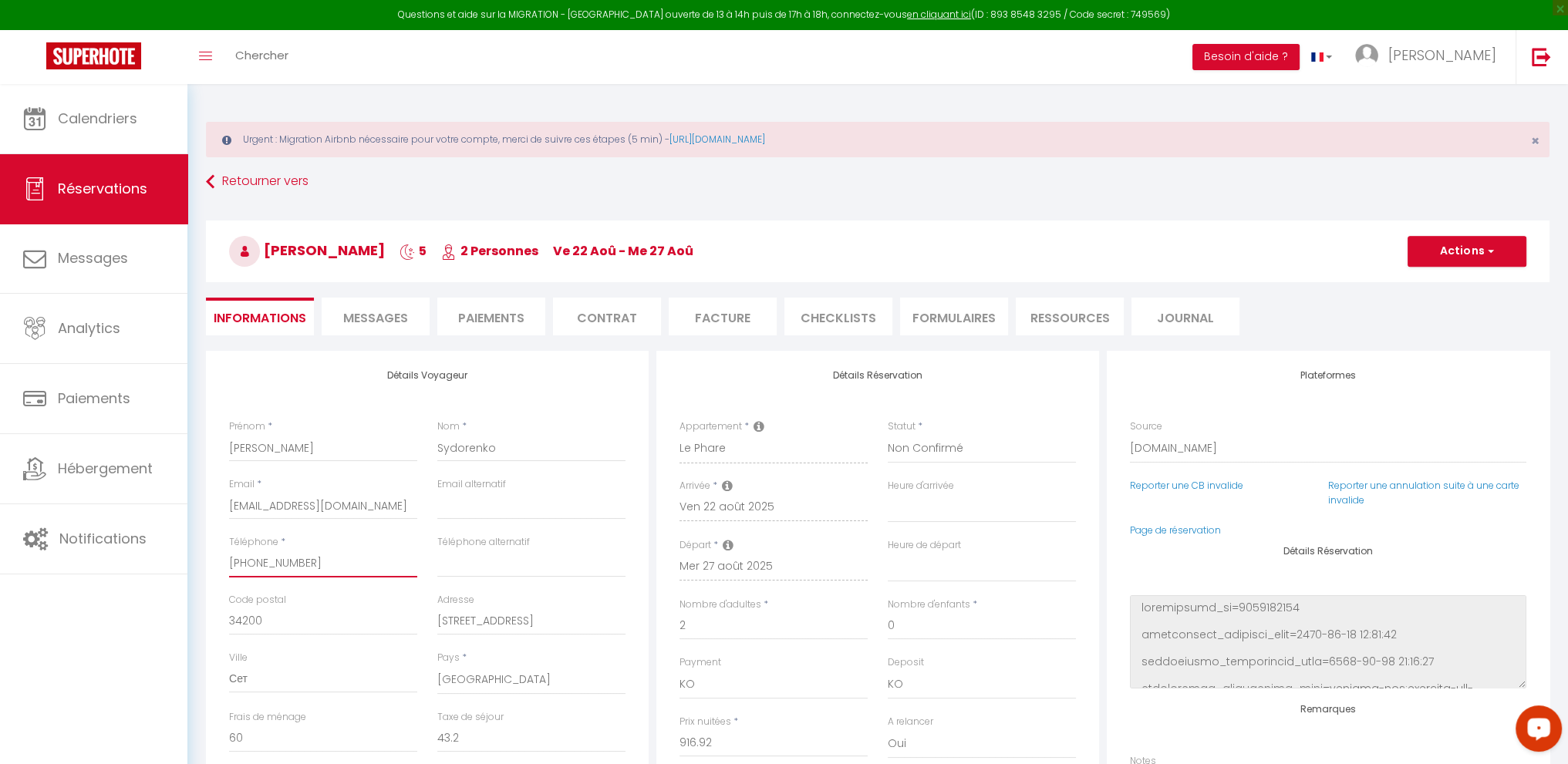
select select
checkbox input "false"
select select
checkbox input "false"
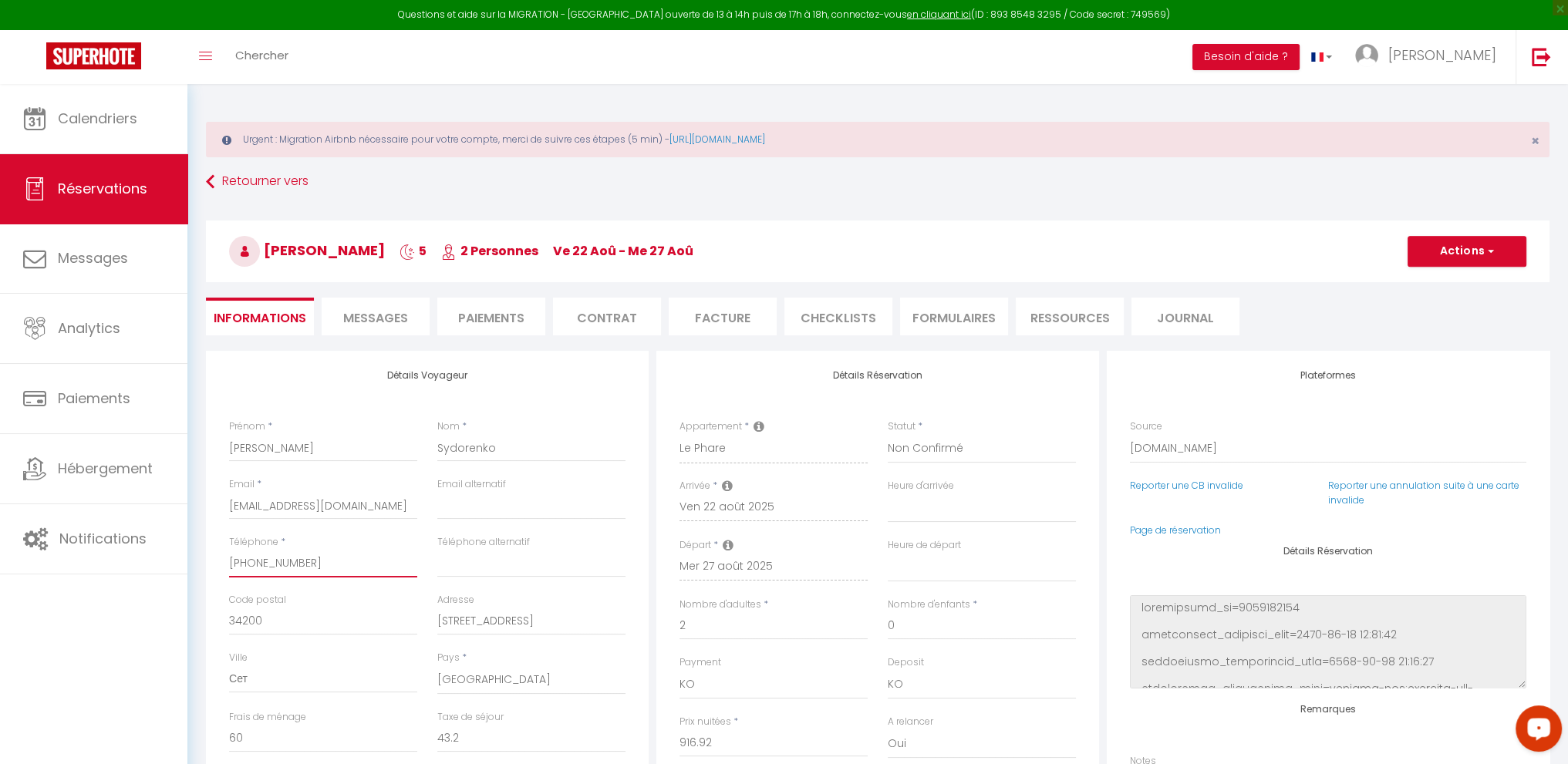
select select
checkbox input "false"
select select
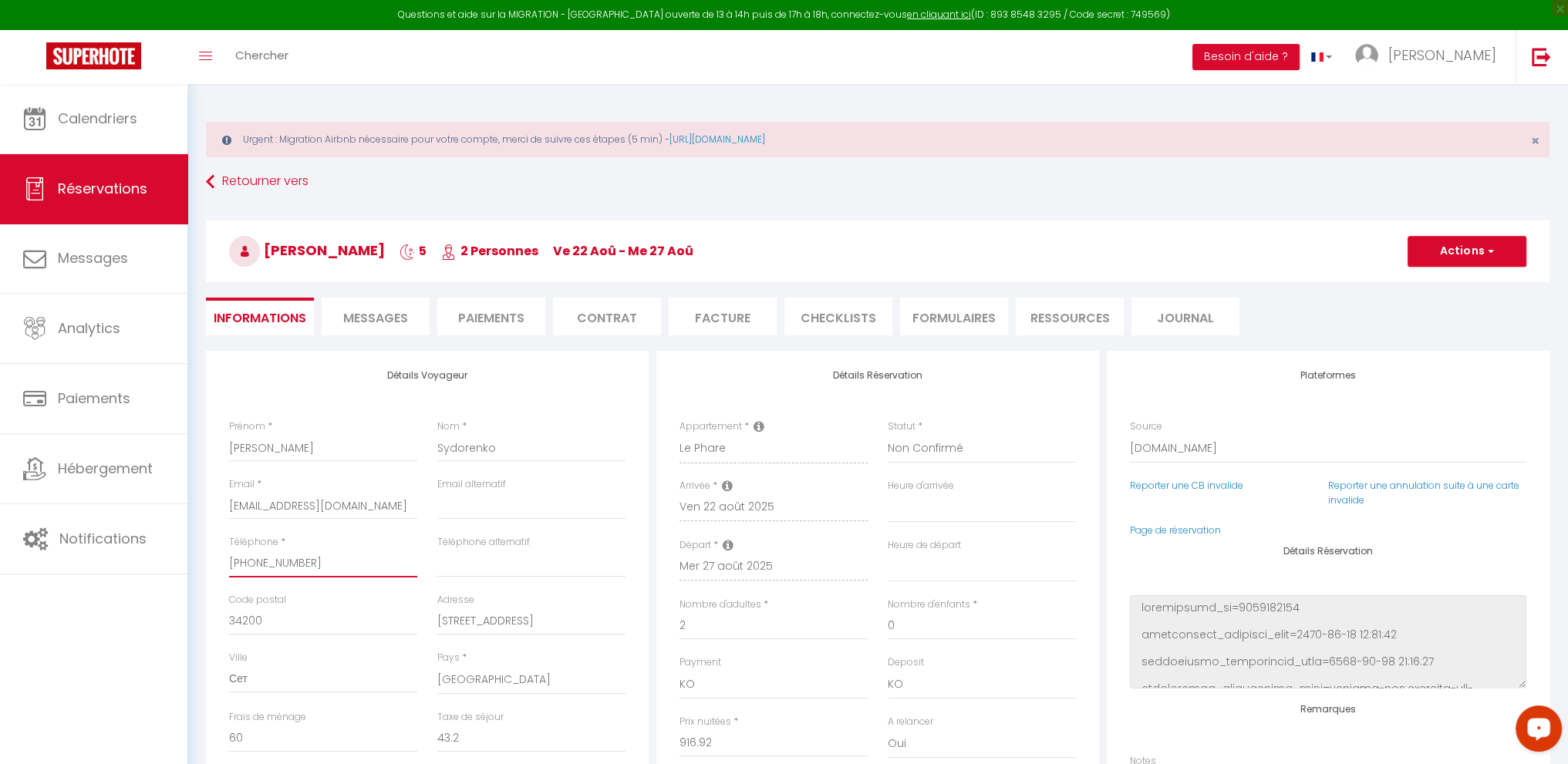
checkbox input "false"
select select
checkbox input "false"
select select
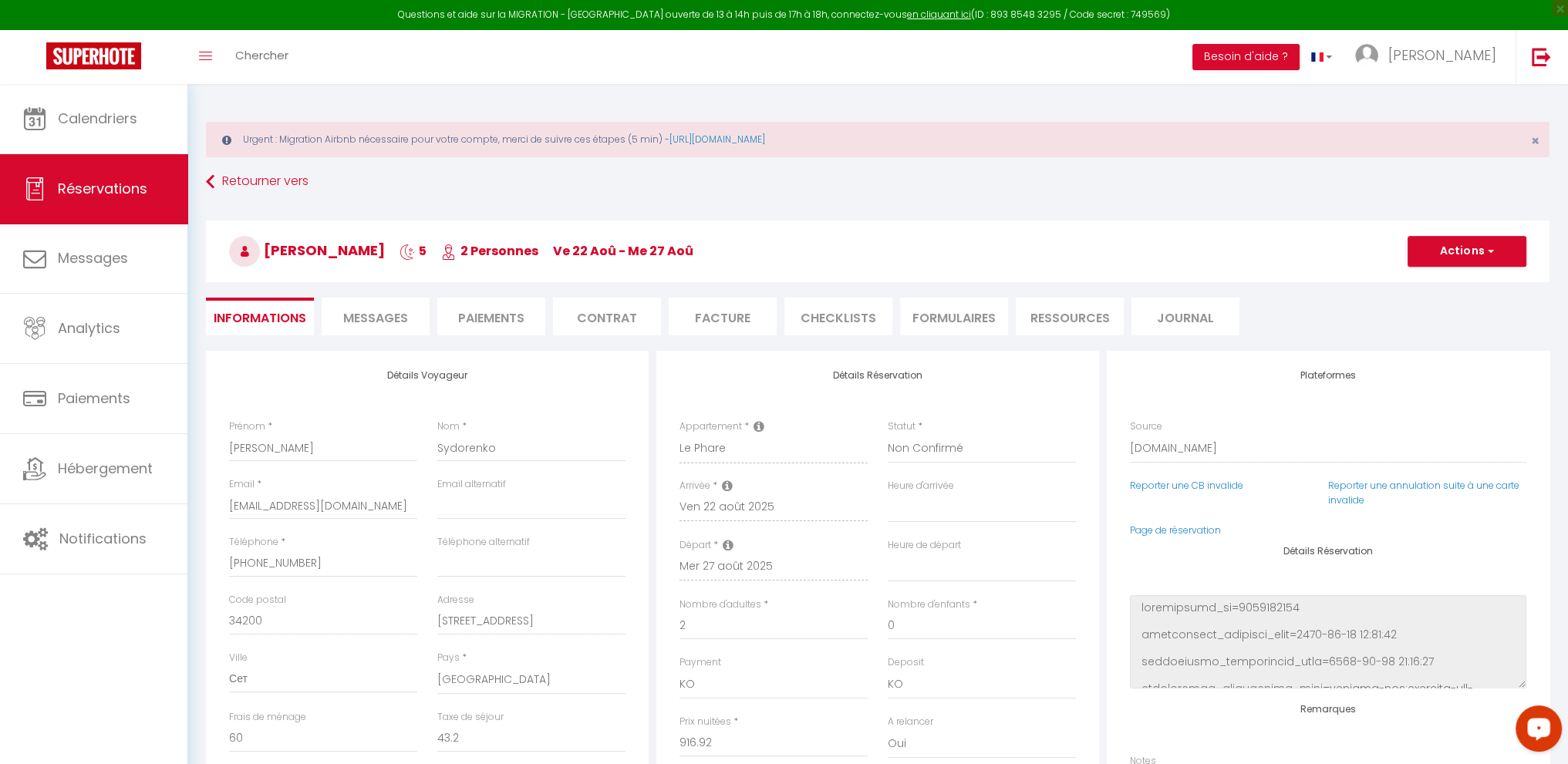
select select
checkbox input "false"
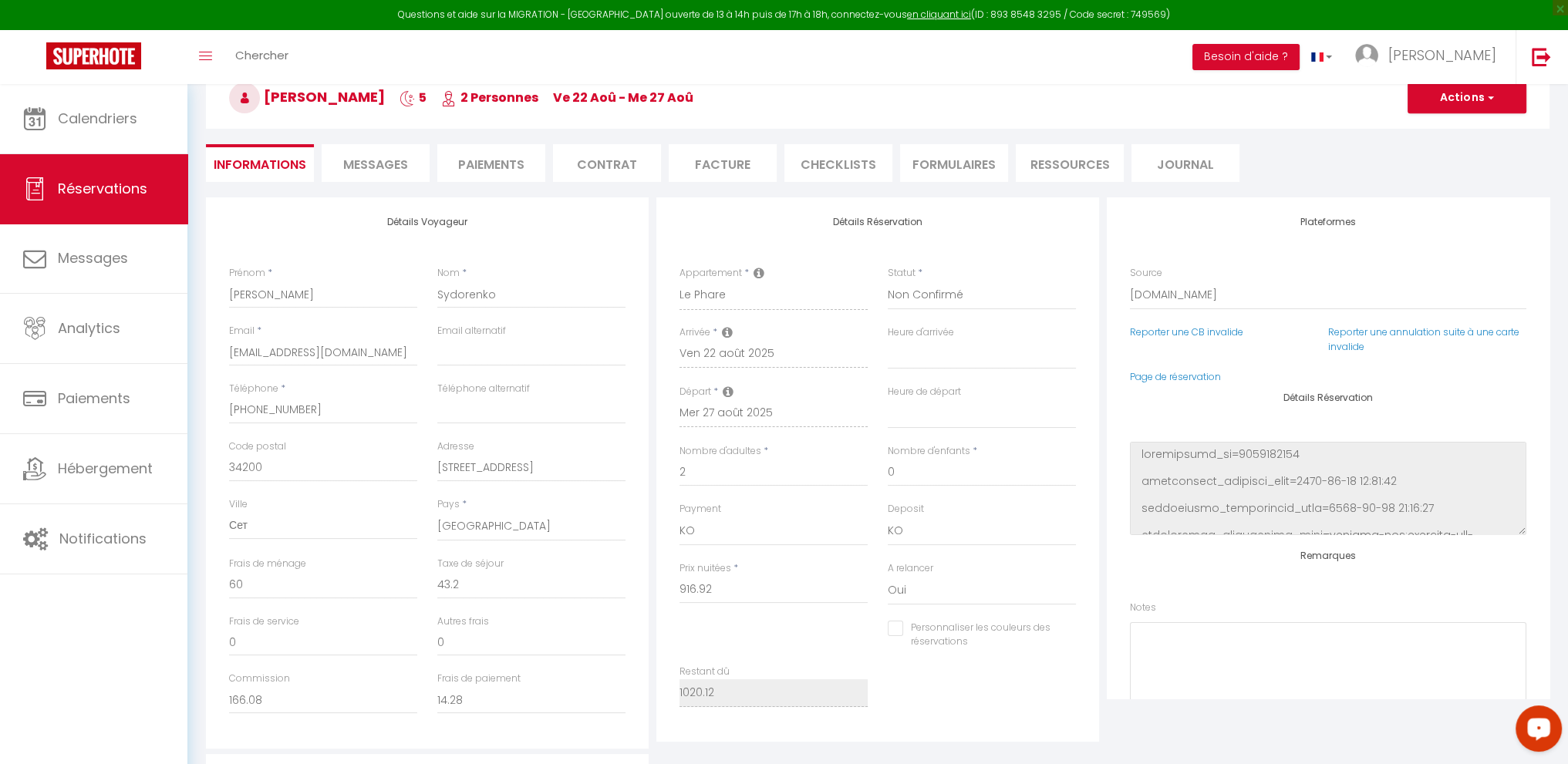
scroll to position [154, 0]
select select
checkbox input "false"
select select
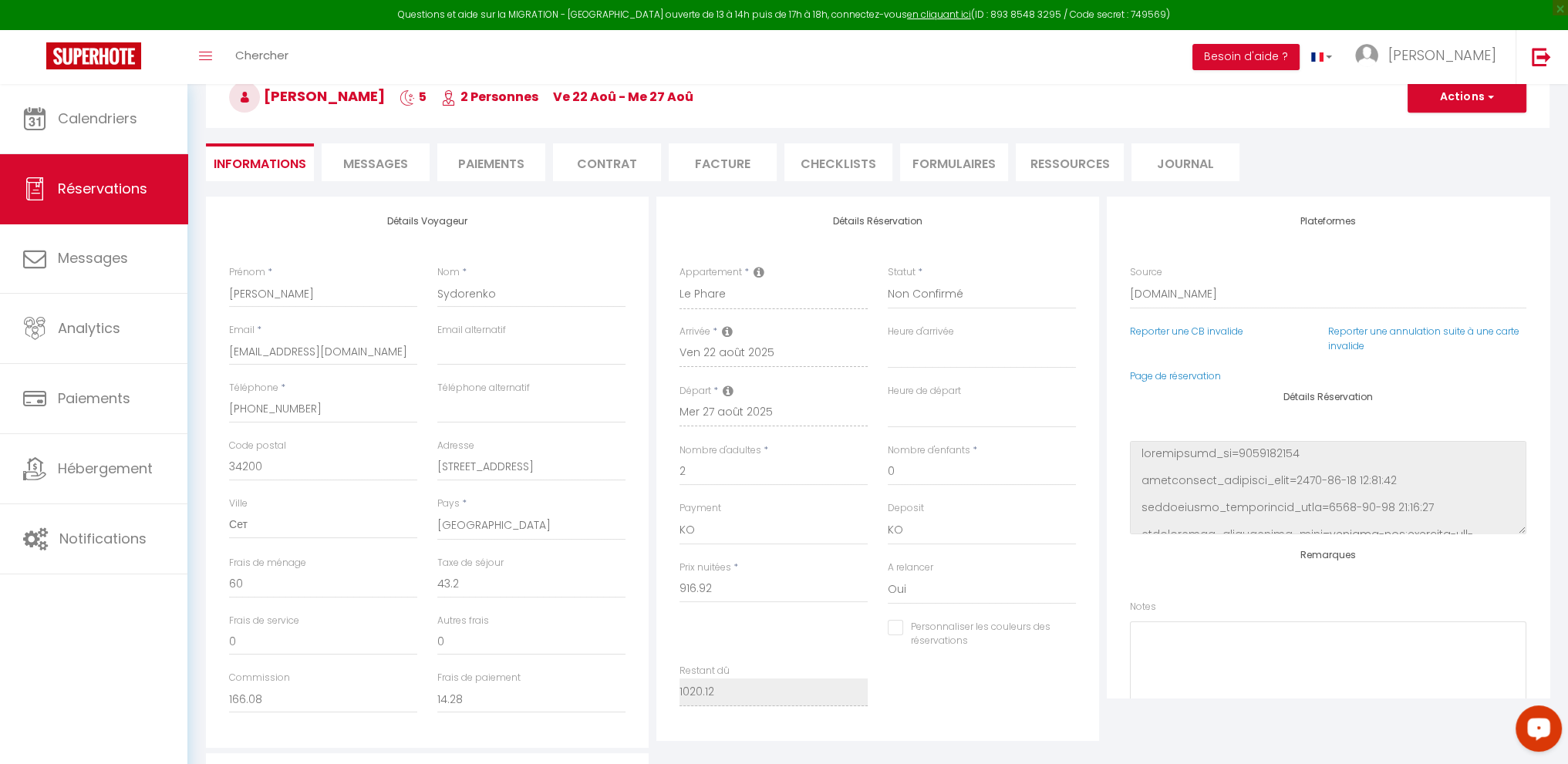
select select
checkbox input "false"
select select
checkbox input "false"
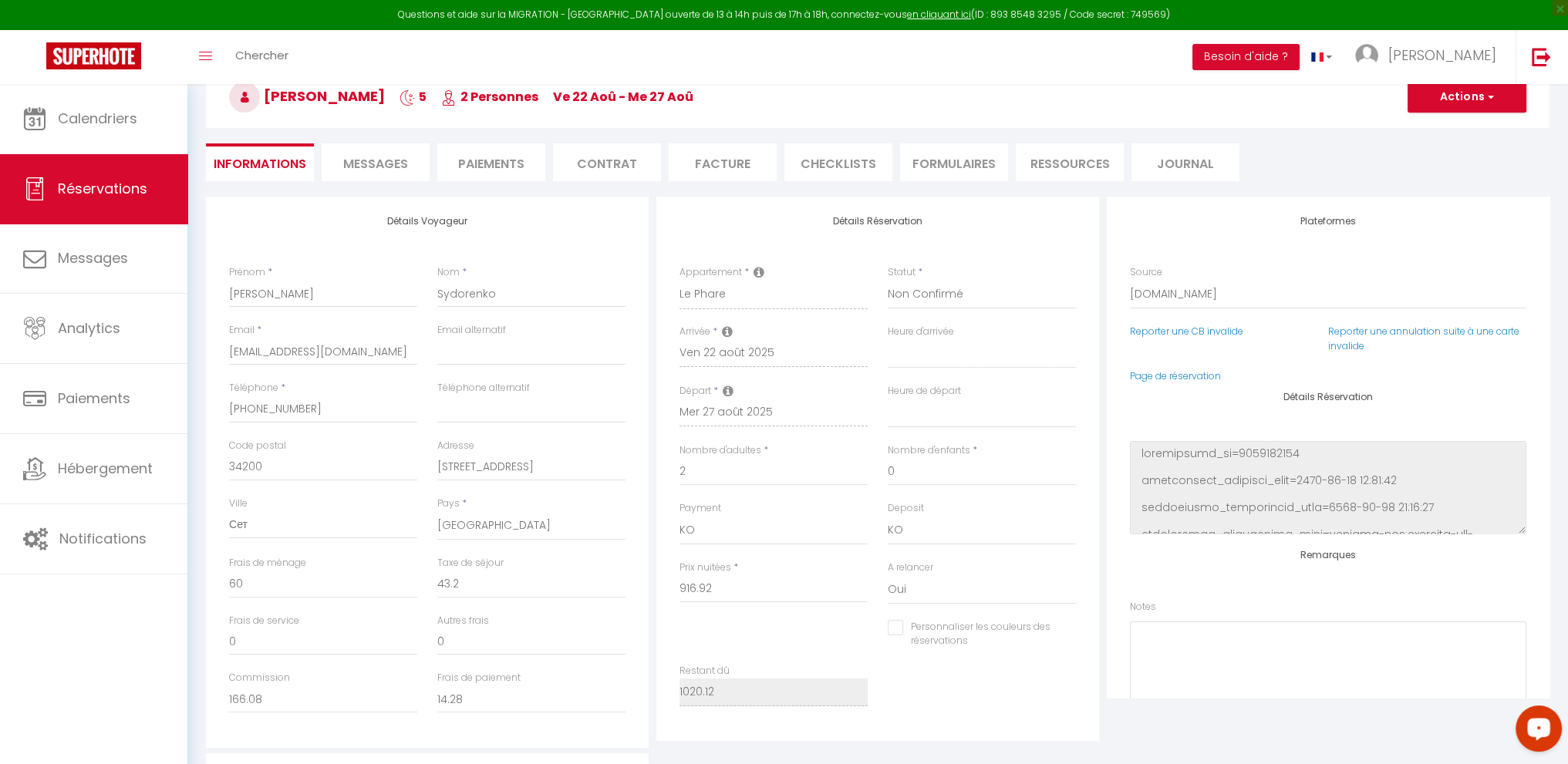
select select
checkbox input "false"
select select
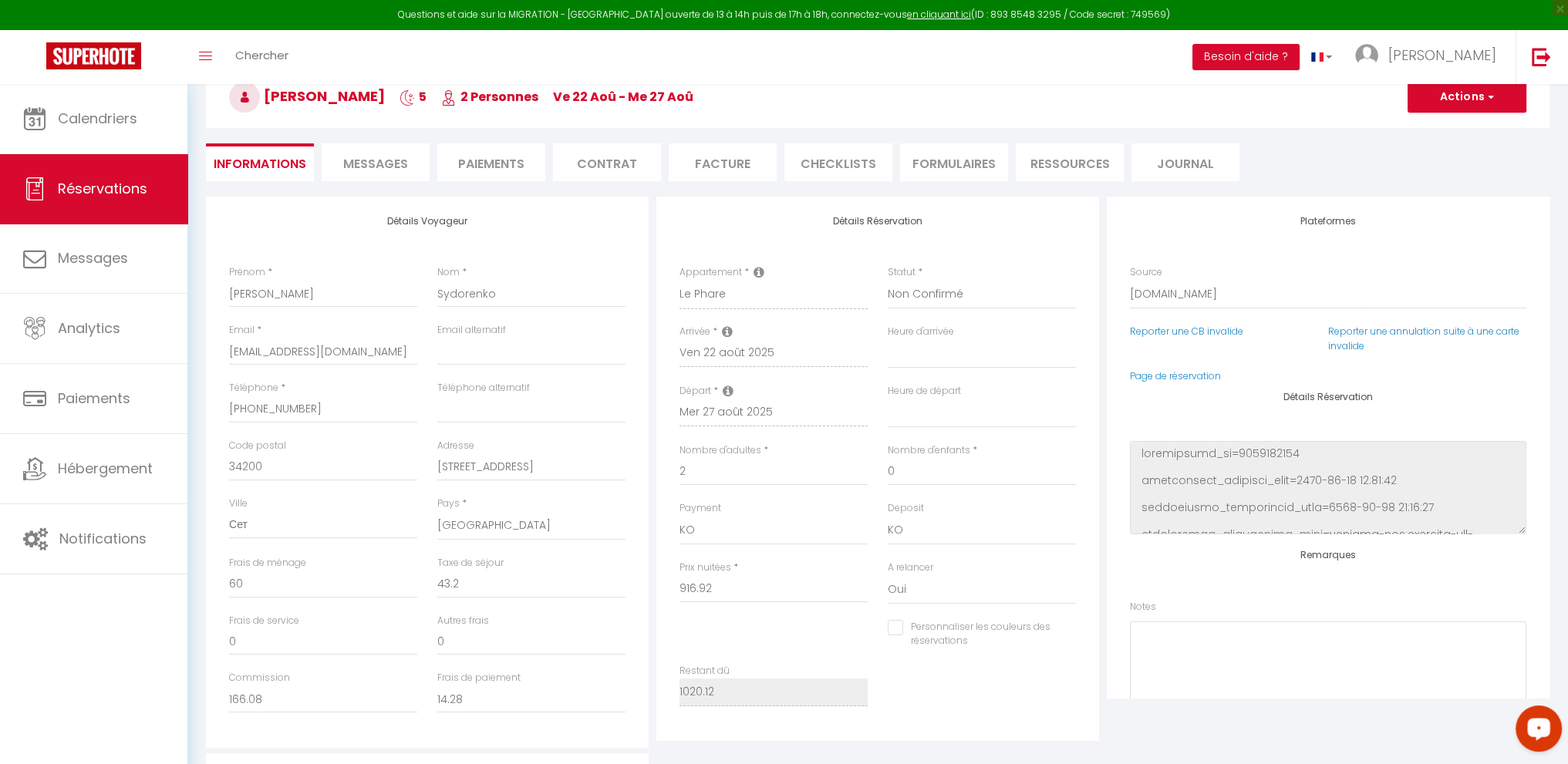
checkbox input "false"
select select
checkbox input "false"
select select
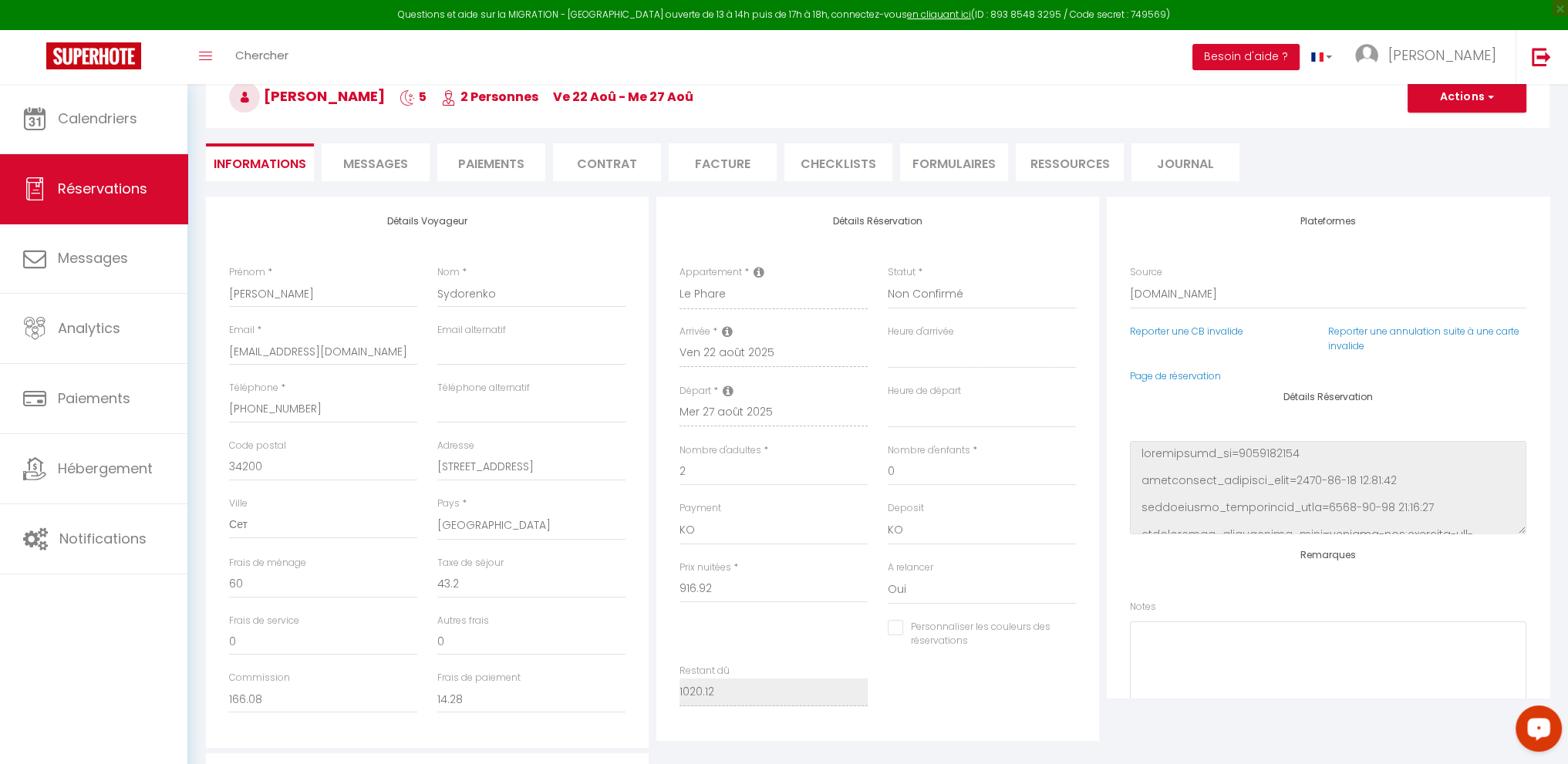
select select
checkbox input "false"
select select
checkbox input "false"
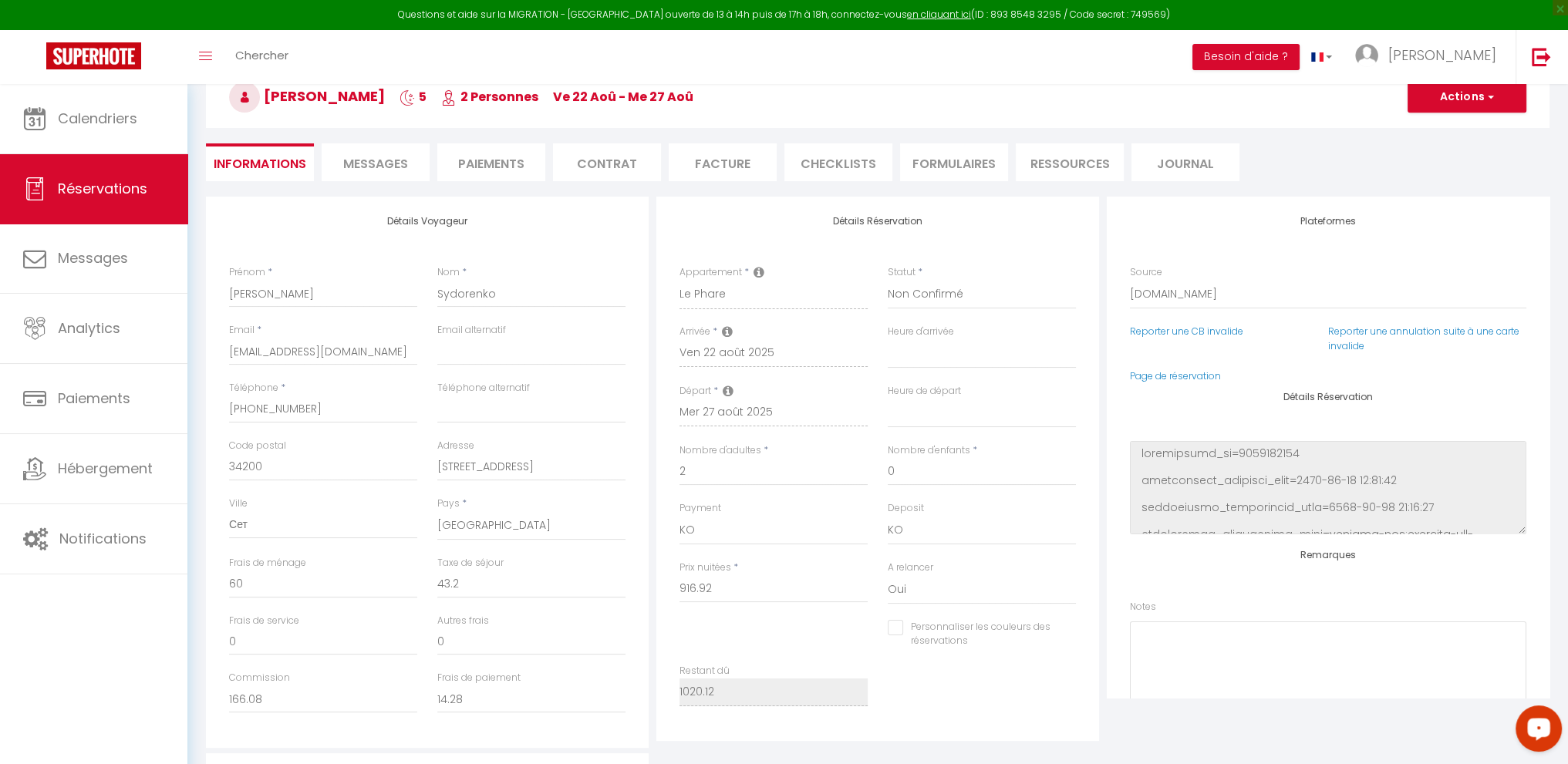
select select
checkbox input "false"
select select
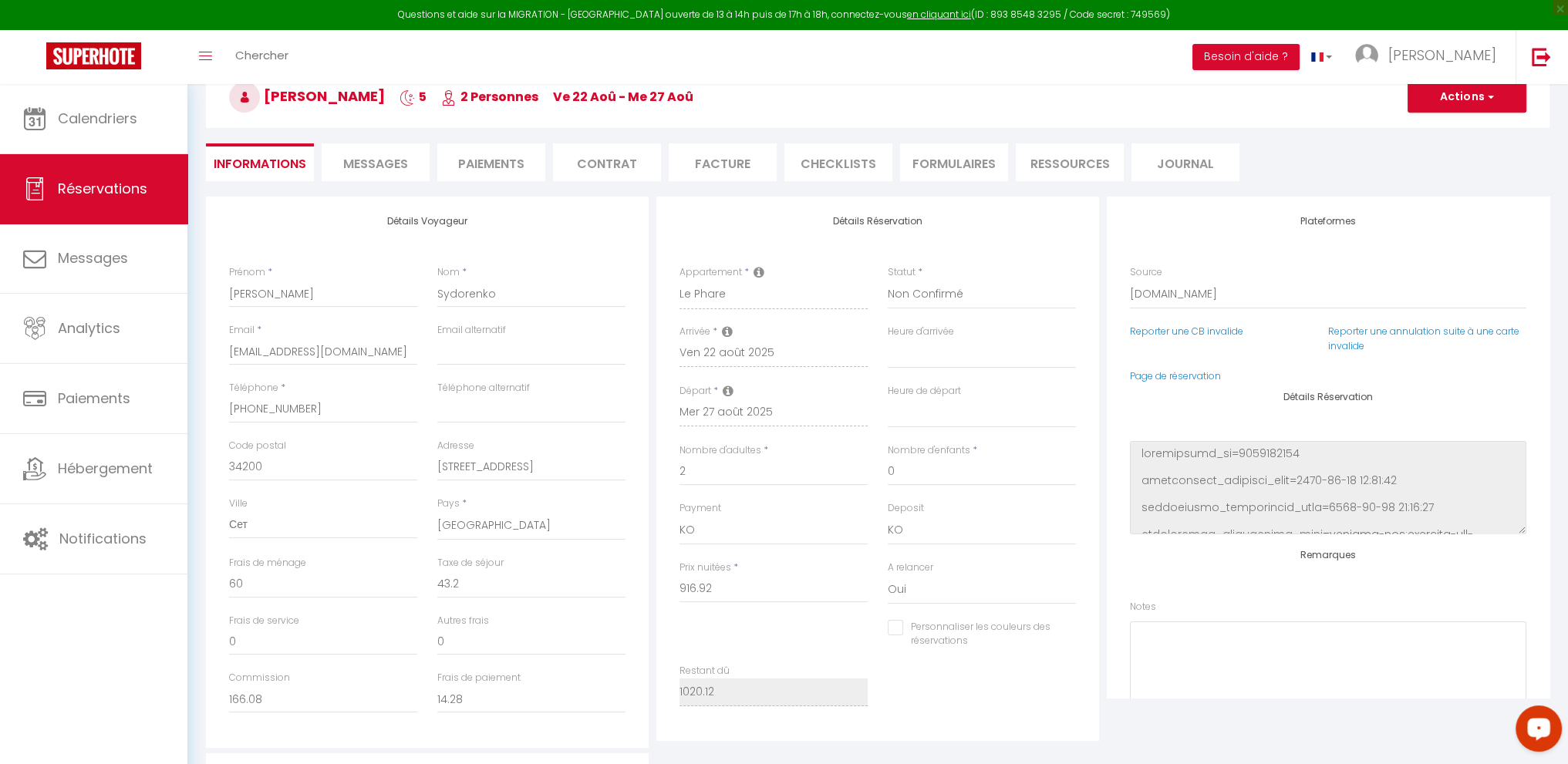
checkbox input "false"
select select
checkbox input "false"
select select
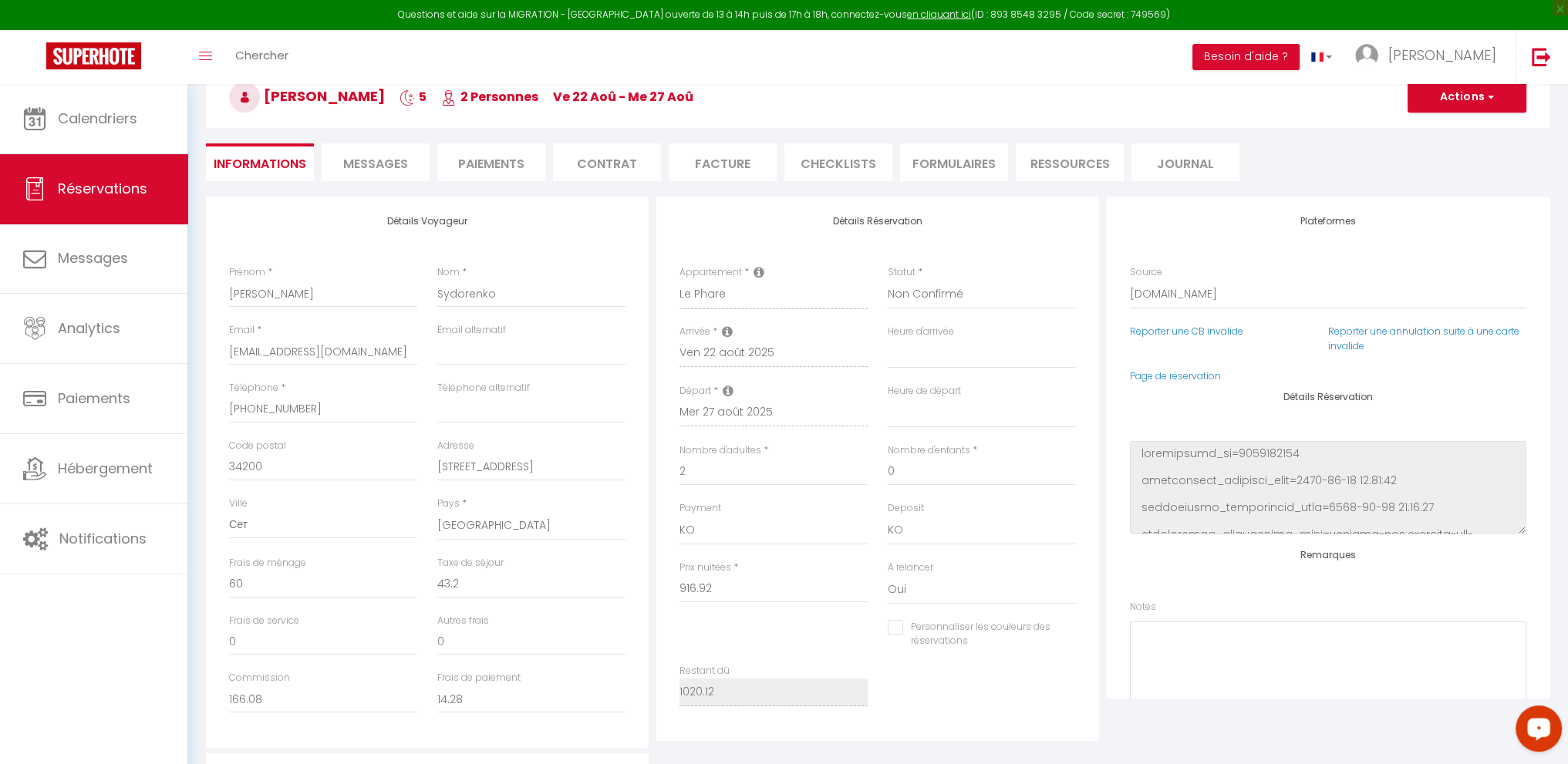
select select
checkbox input "false"
select select
checkbox input "false"
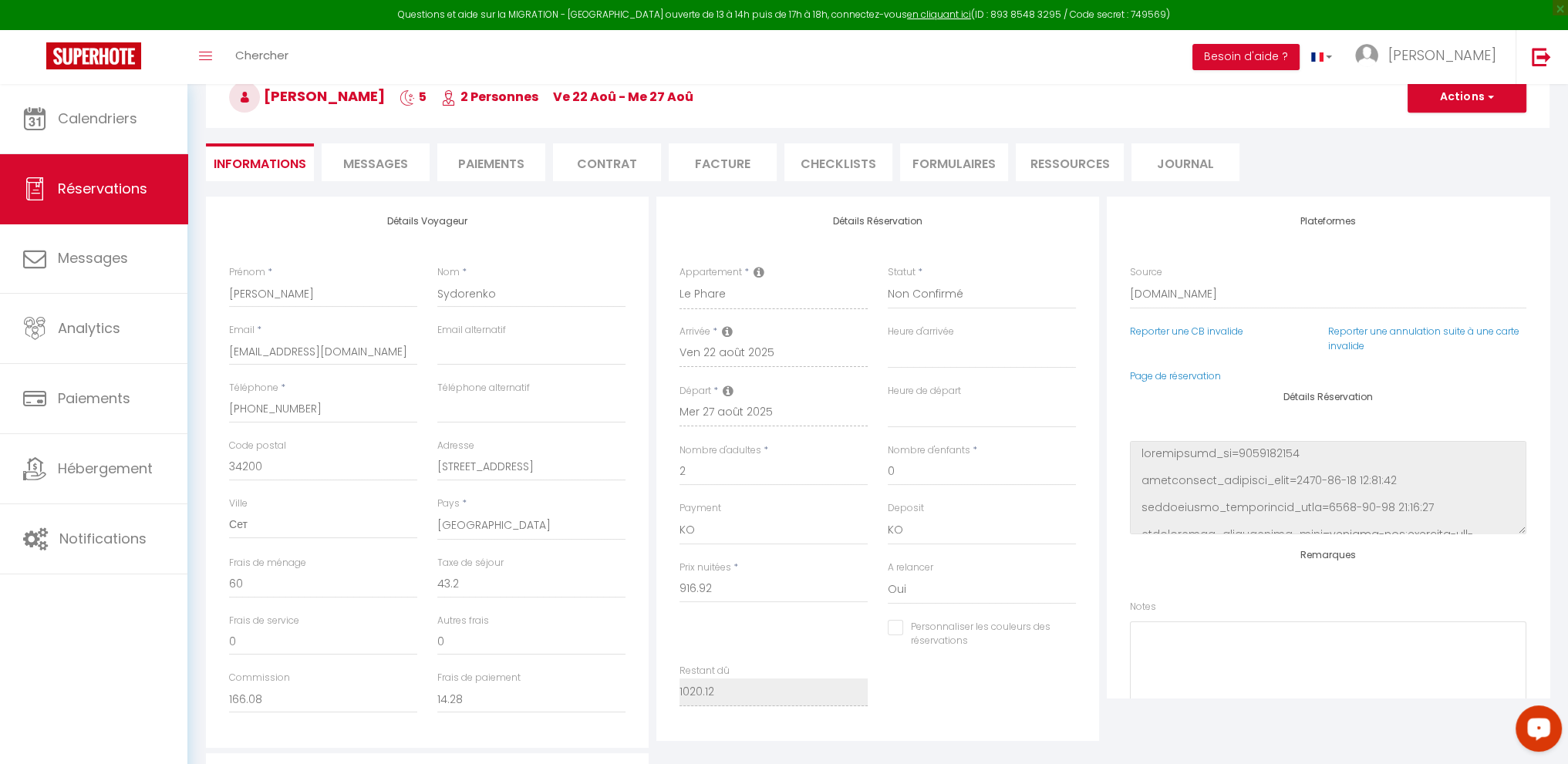
select select
checkbox input "false"
select select
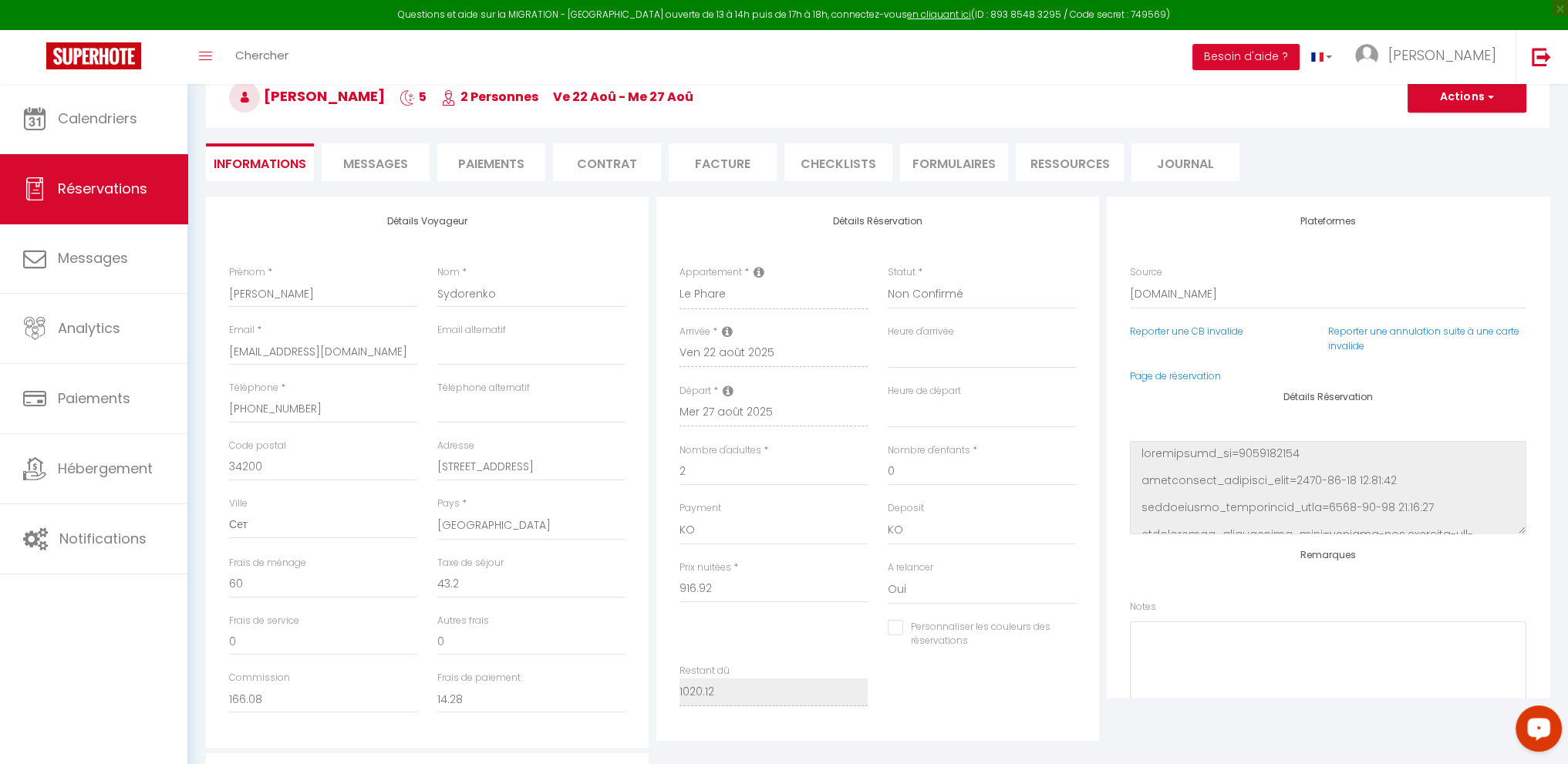
checkbox input "false"
select select
checkbox input "false"
select select
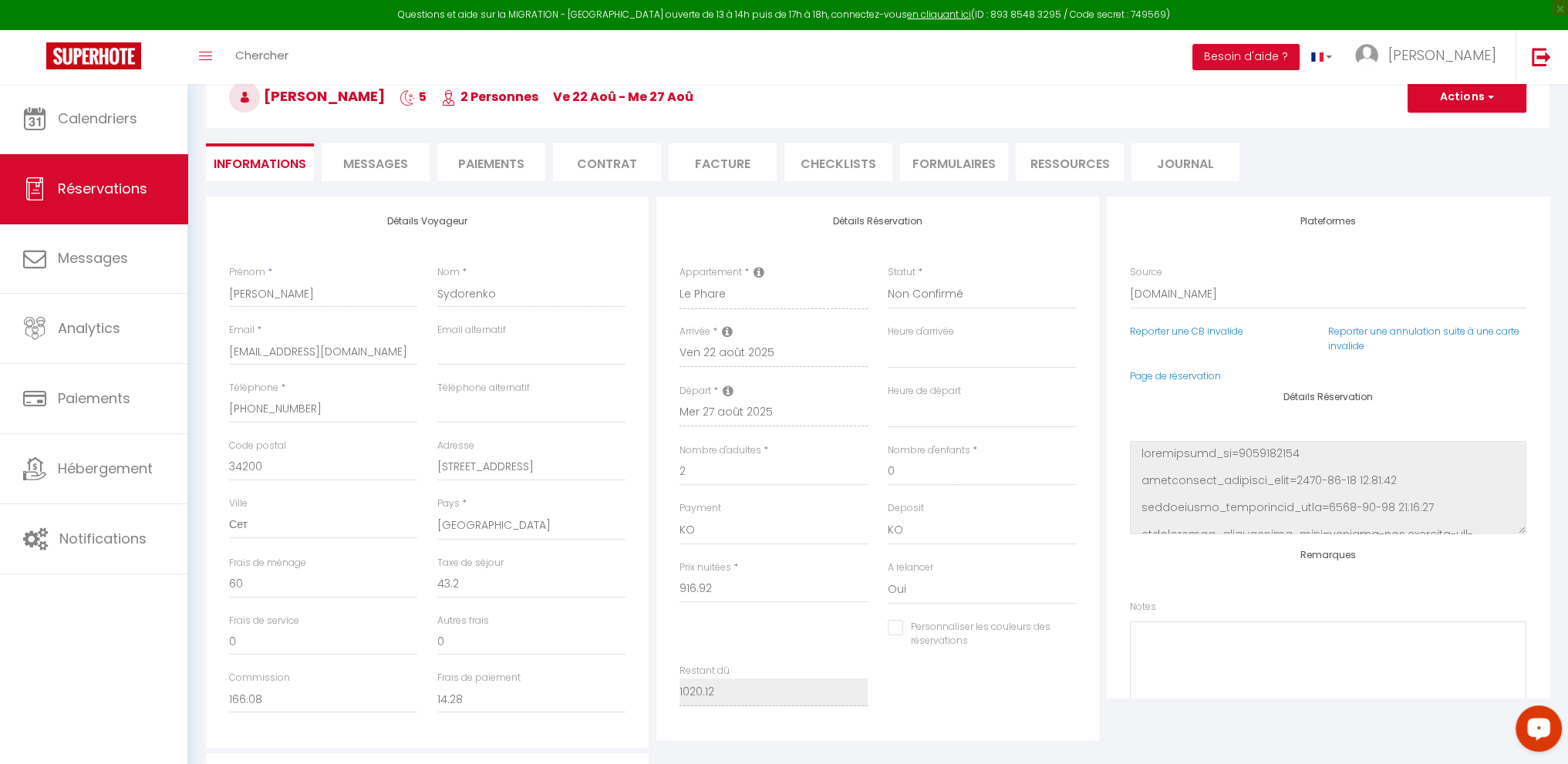
select select
checkbox input "false"
select select
checkbox input "false"
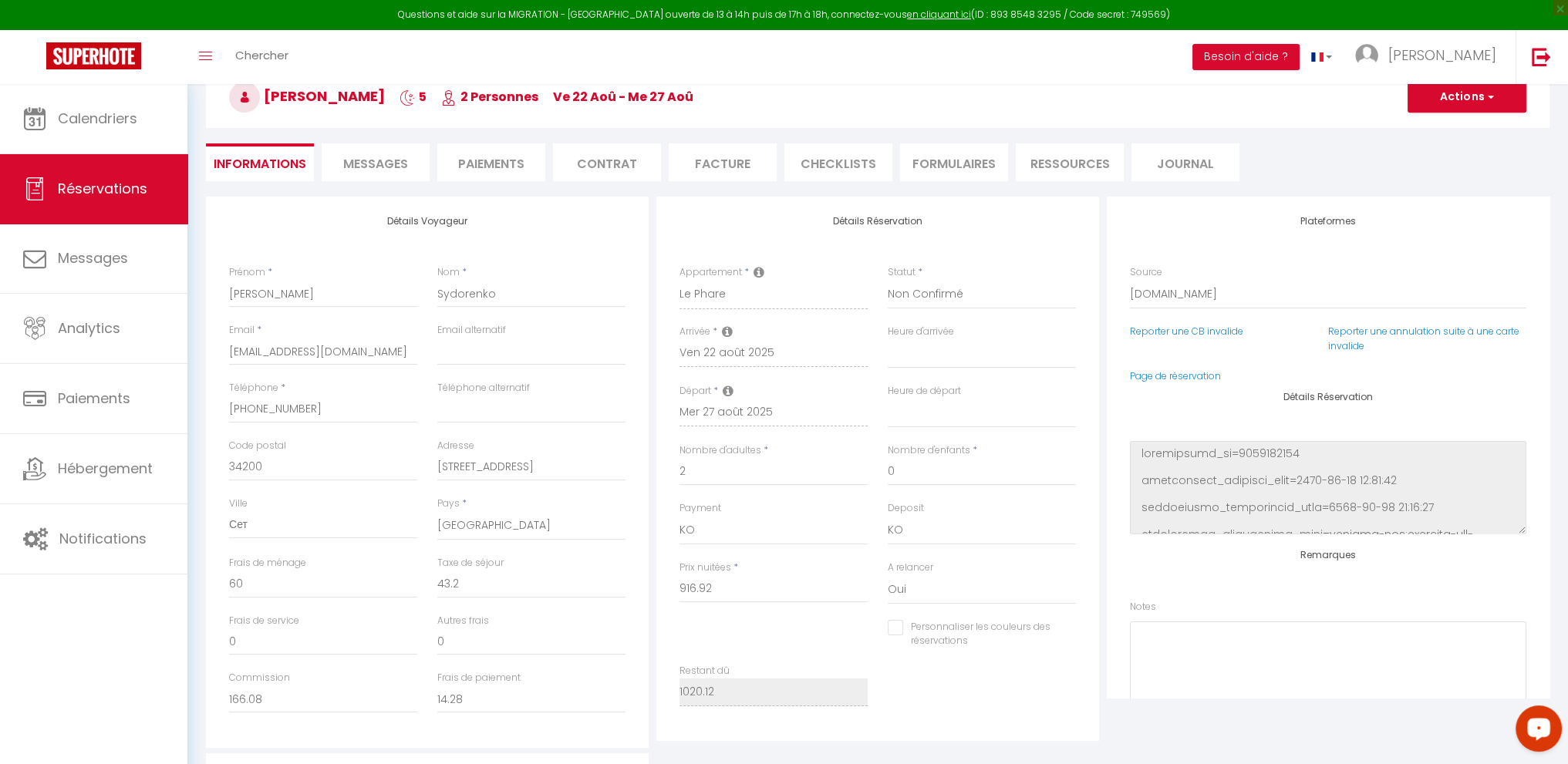
select select
checkbox input "false"
select select
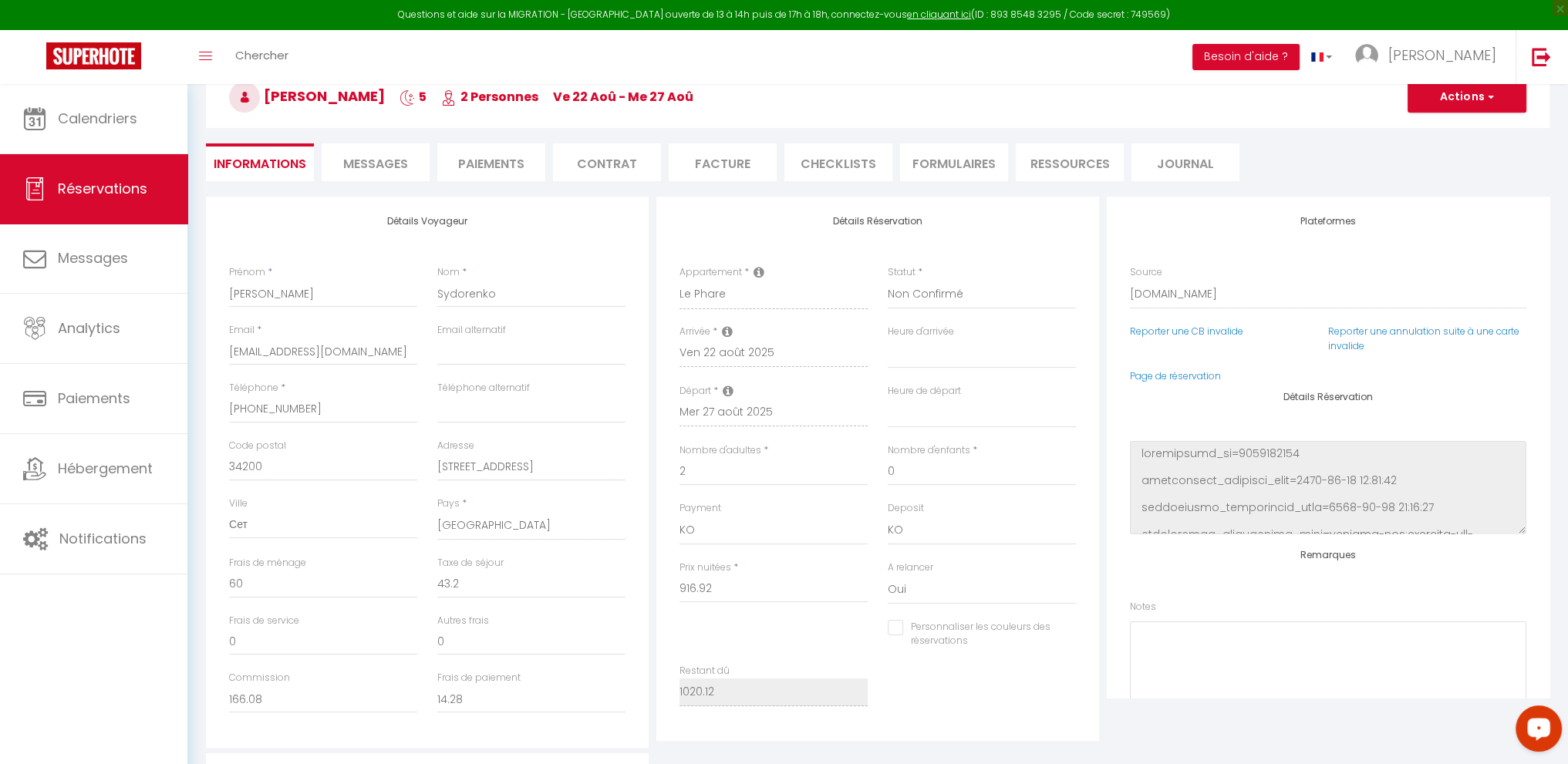
checkbox input "false"
select select
checkbox input "false"
select select
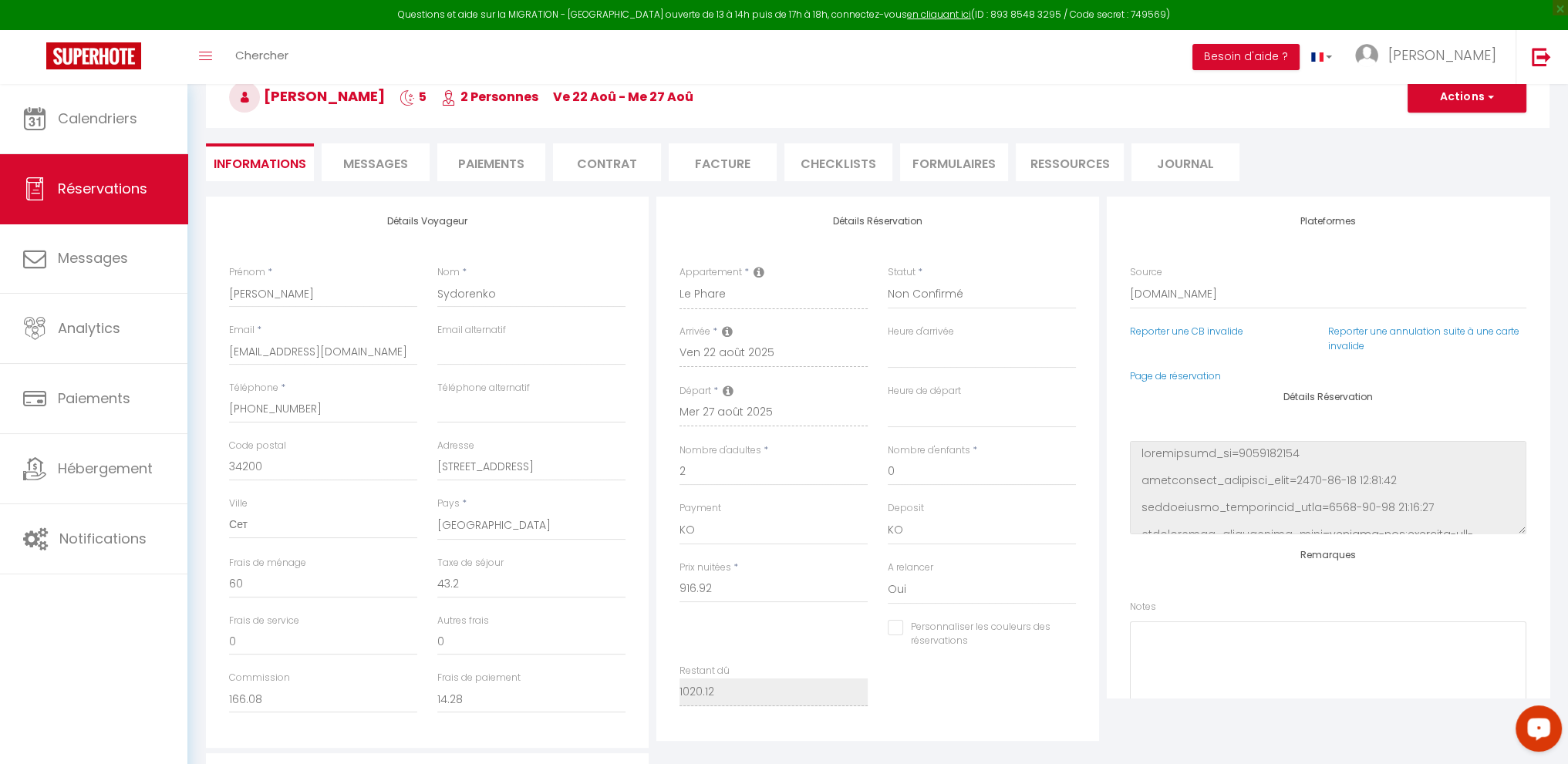
select select
checkbox input "false"
select select
checkbox input "false"
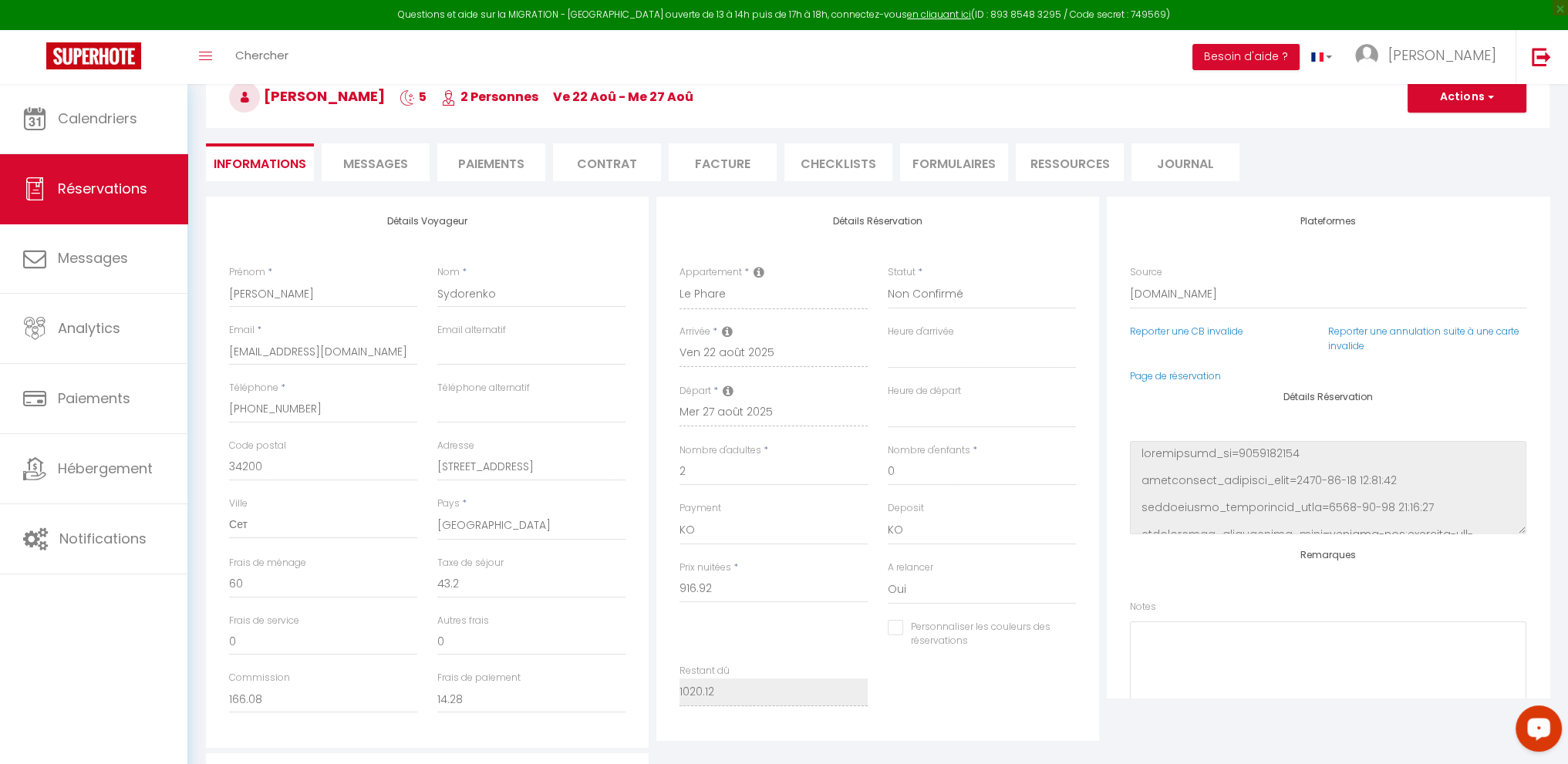
select select
checkbox input "false"
select select
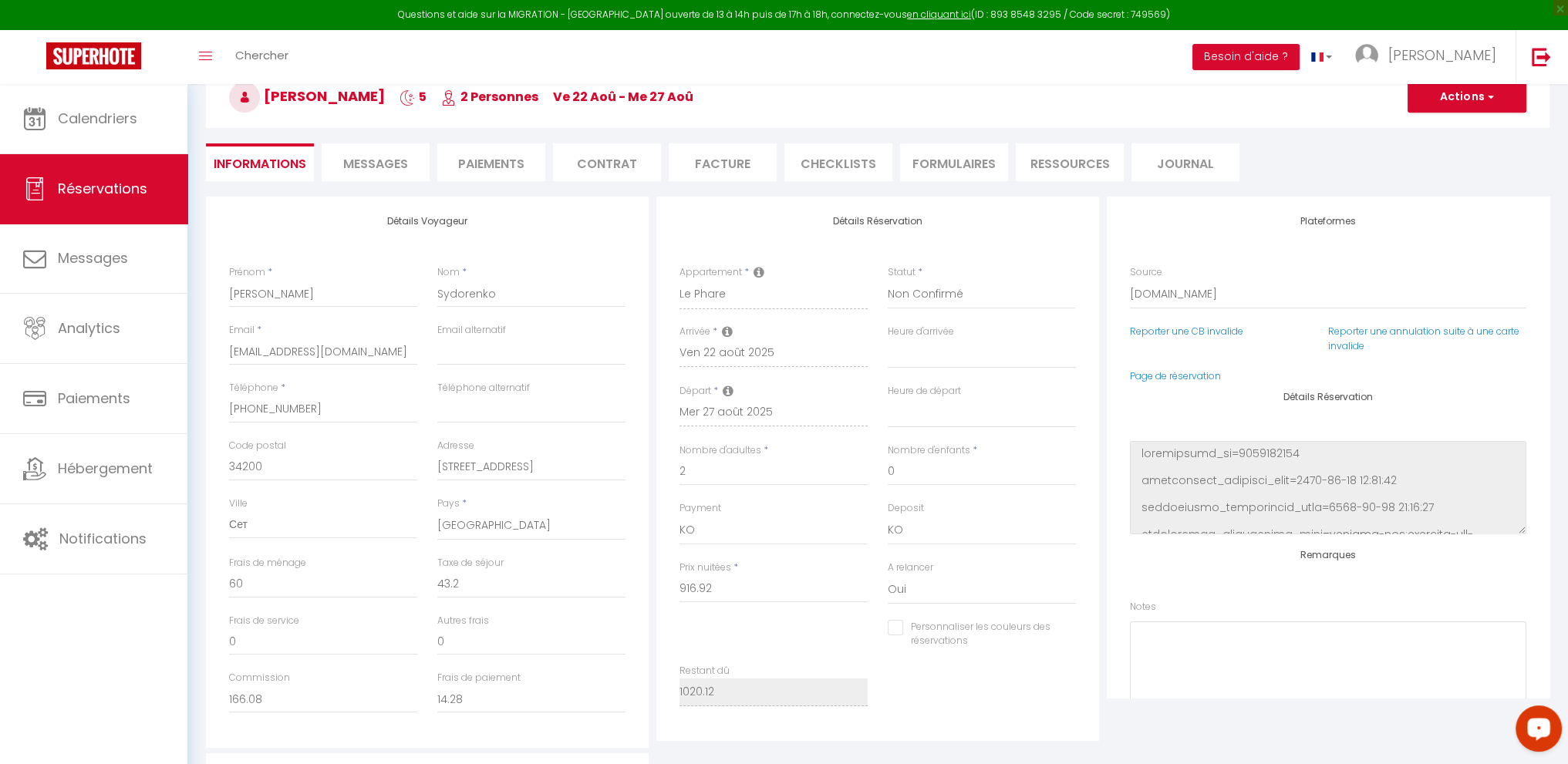
checkbox input "false"
select select
checkbox input "false"
select select
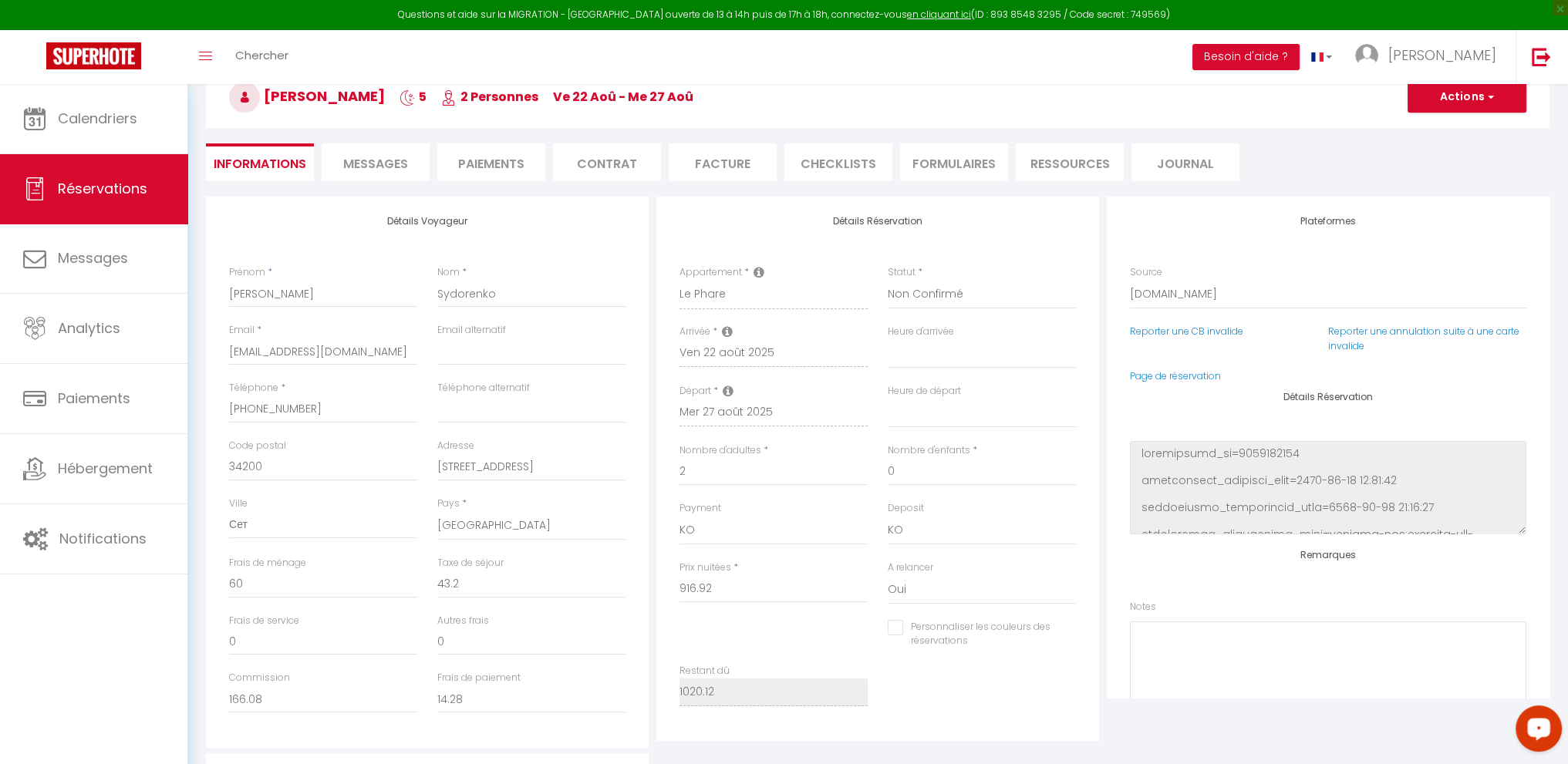
select select
checkbox input "false"
select select
checkbox input "false"
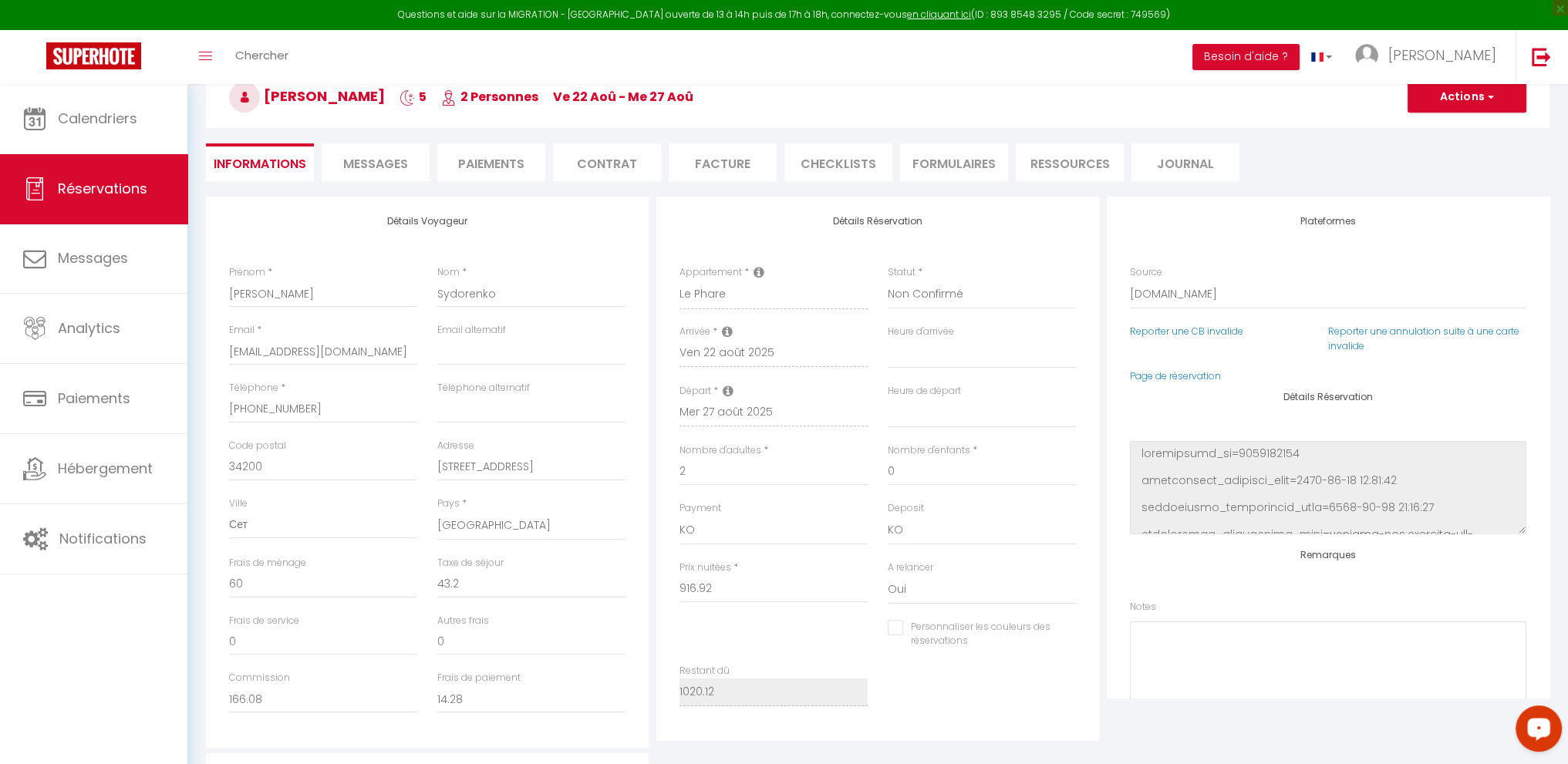
select select
checkbox input "false"
select select
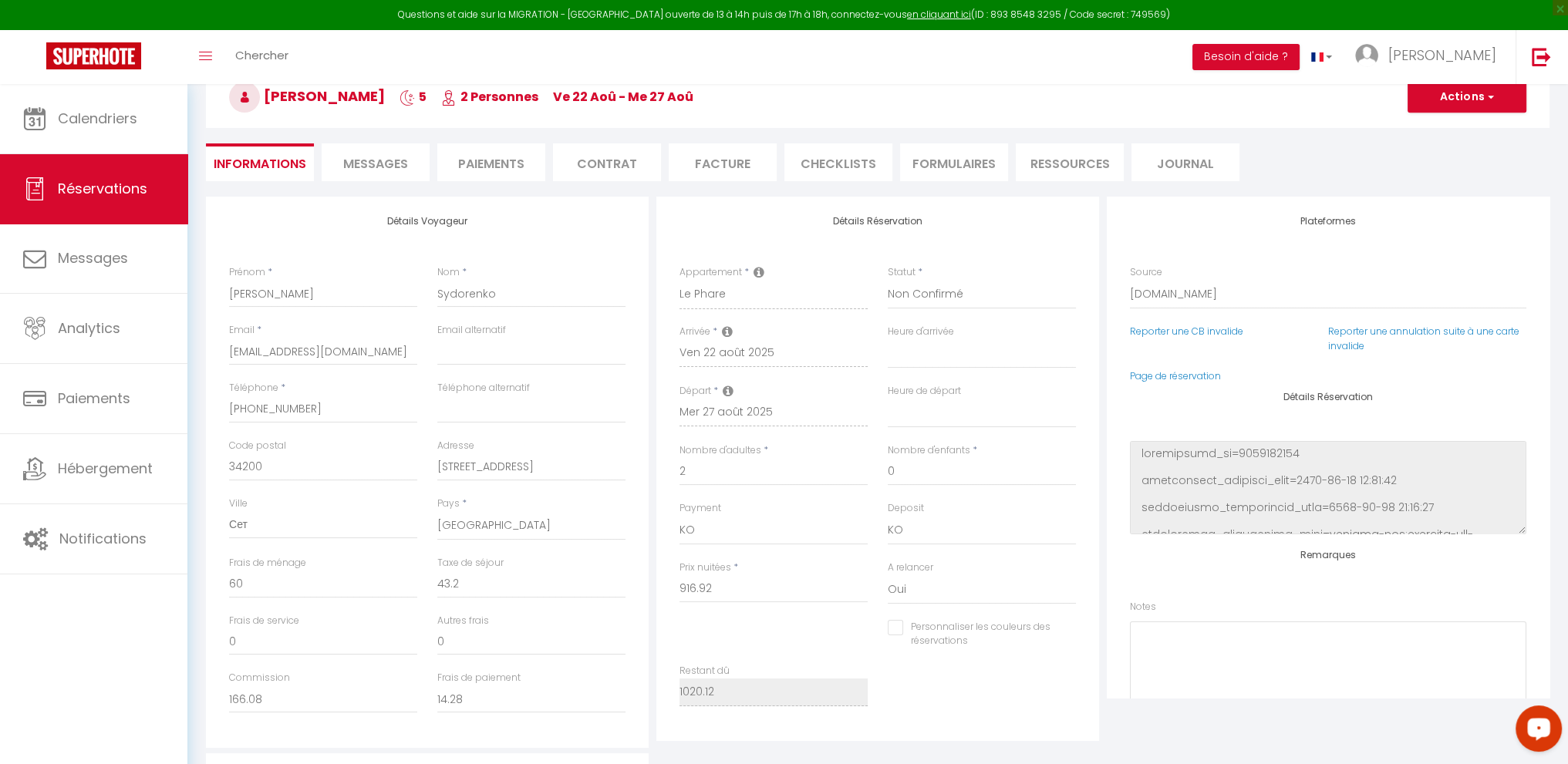
checkbox input "false"
select select
checkbox input "false"
select select
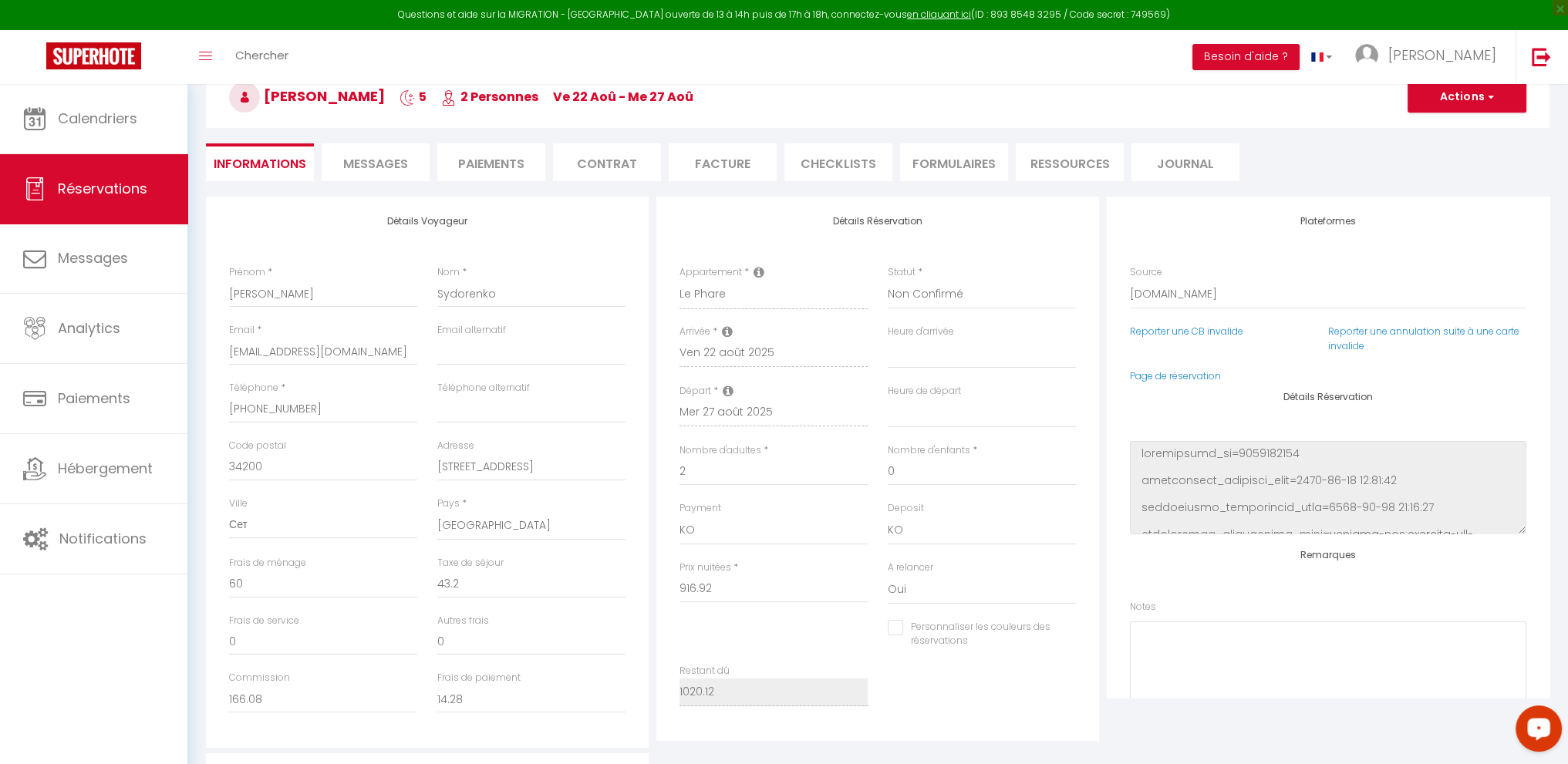
select select
checkbox input "false"
select select
checkbox input "false"
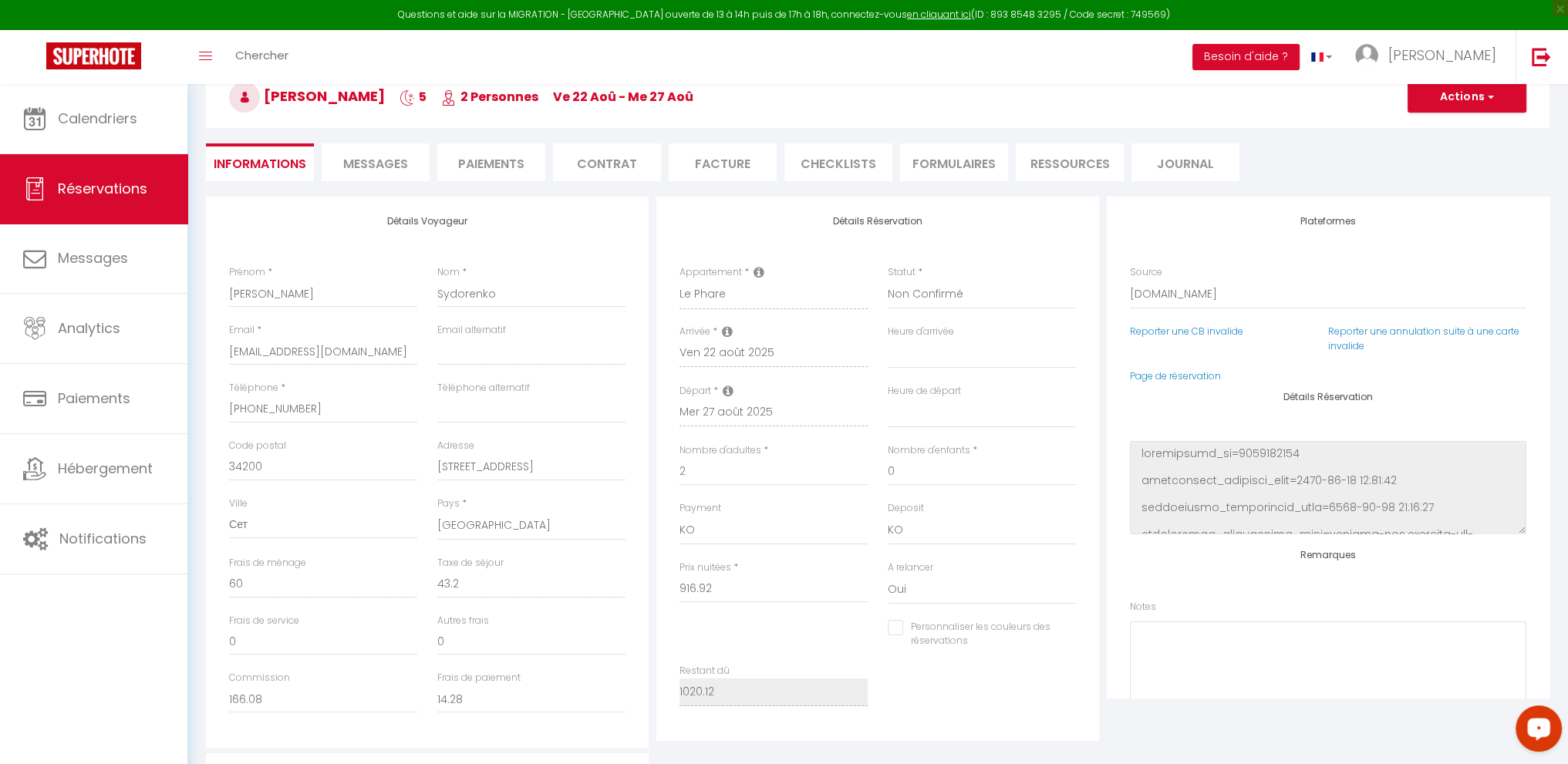
select select
checkbox input "false"
select select
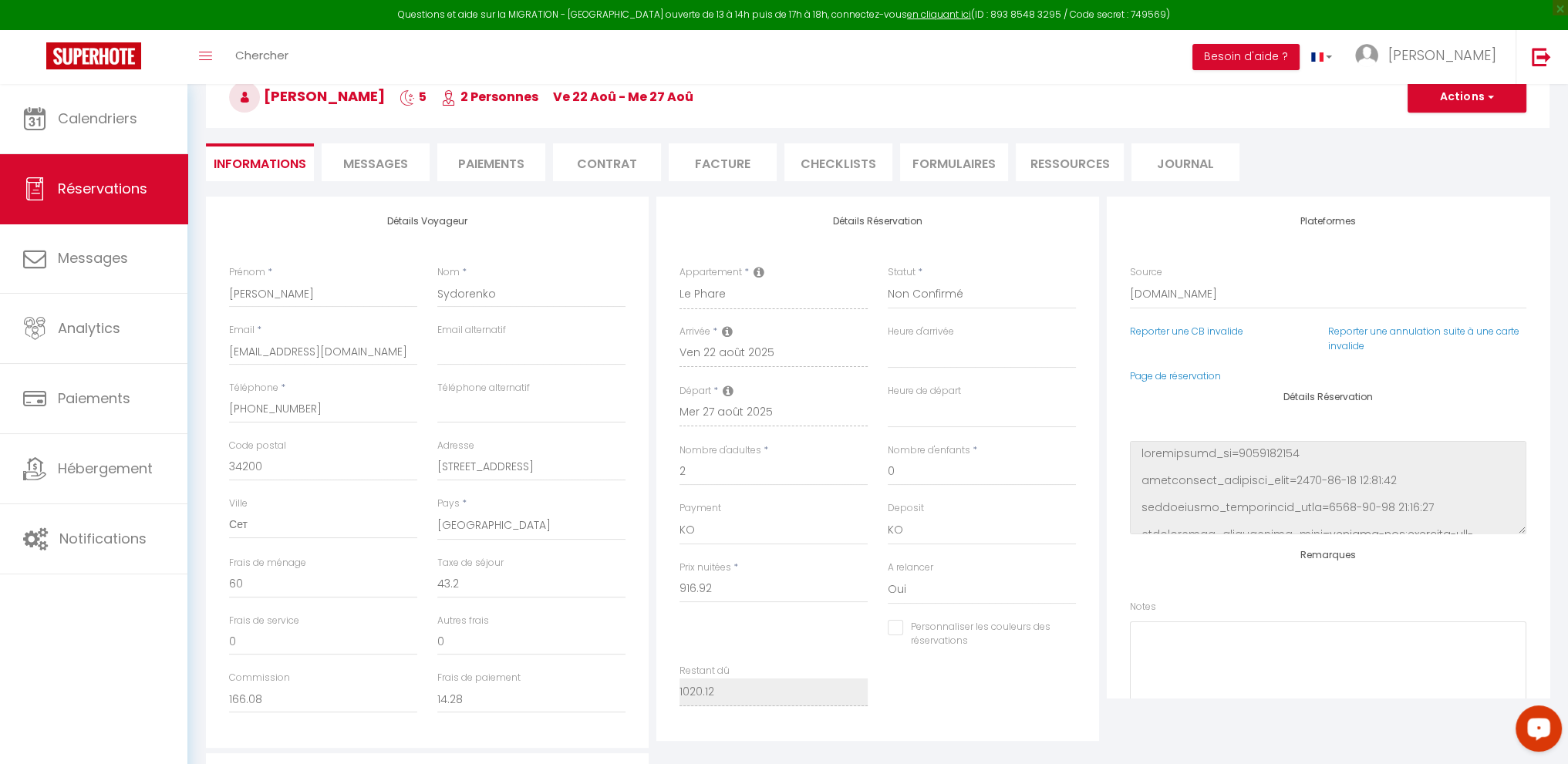
checkbox input "false"
select select
checkbox input "false"
select select
